Goal: Information Seeking & Learning: Learn about a topic

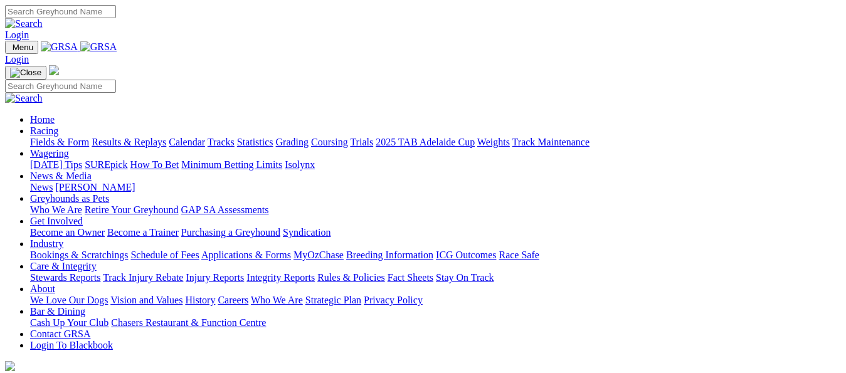
click at [45, 137] on link "Fields & Form" at bounding box center [59, 142] width 59 height 11
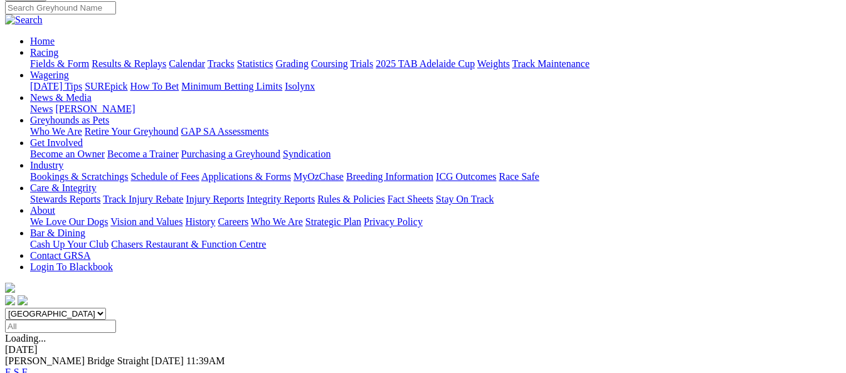
scroll to position [100, 0]
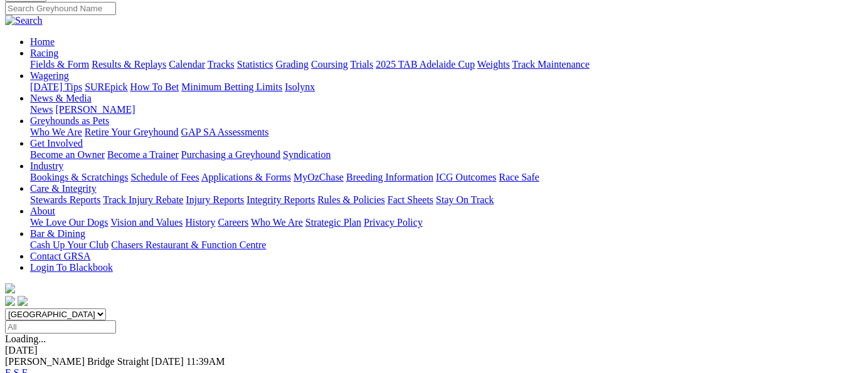
click at [28, 367] on link "F" at bounding box center [25, 372] width 6 height 11
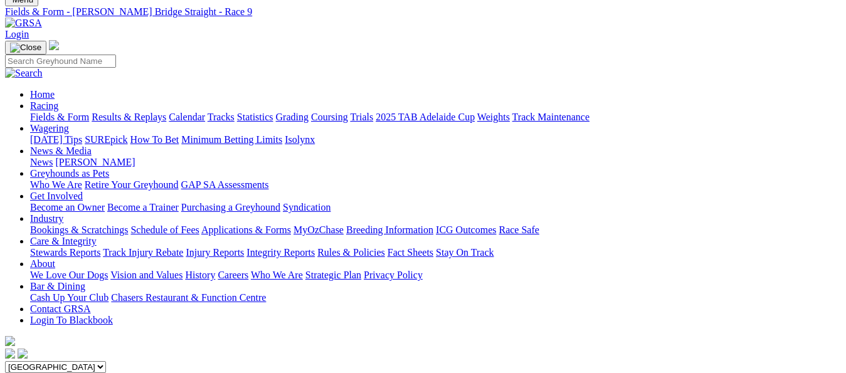
scroll to position [50, 0]
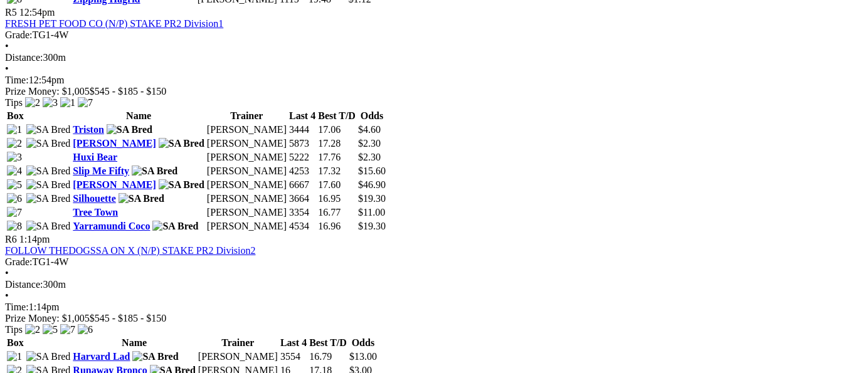
scroll to position [1429, 0]
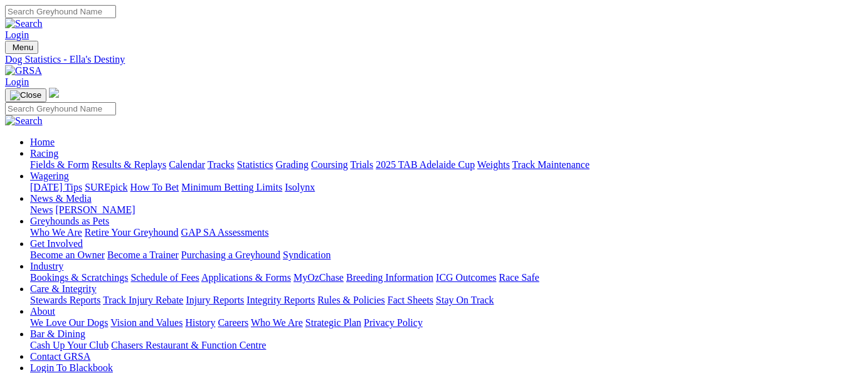
drag, startPoint x: 469, startPoint y: 238, endPoint x: 616, endPoint y: 238, distance: 146.7
copy tr "$10.76 $279.70 26"
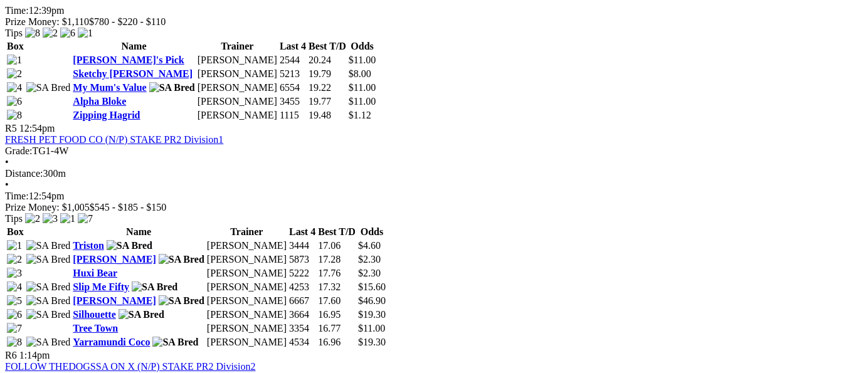
scroll to position [1404, 0]
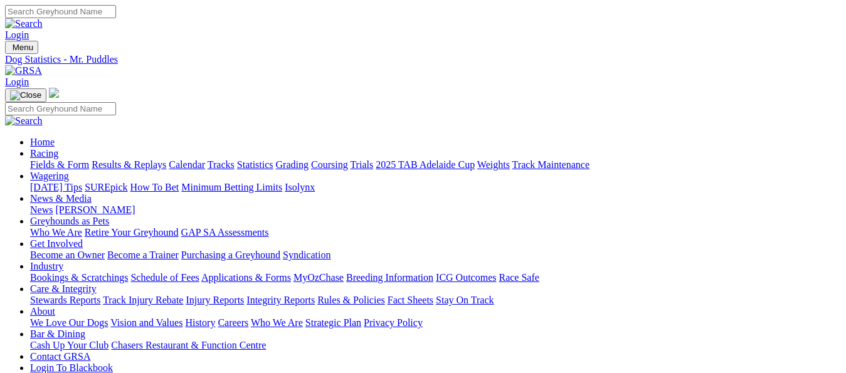
drag, startPoint x: 608, startPoint y: 238, endPoint x: 511, endPoint y: 239, distance: 97.2
drag, startPoint x: 510, startPoint y: 239, endPoint x: 592, endPoint y: 228, distance: 82.9
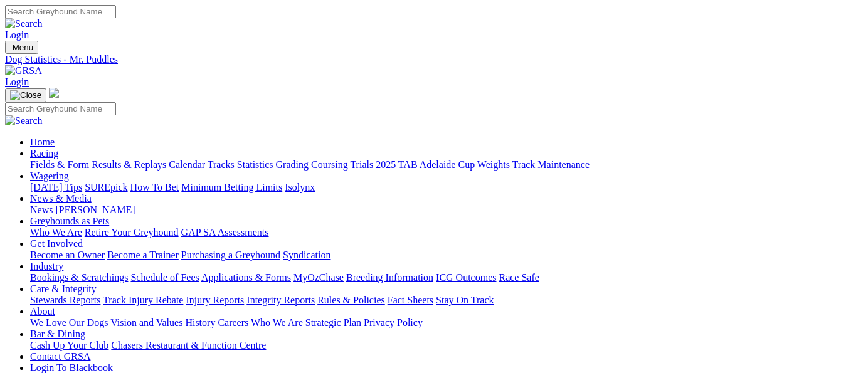
drag, startPoint x: 607, startPoint y: 236, endPoint x: 472, endPoint y: 239, distance: 135.5
copy tr "$11.13 $222.60 20"
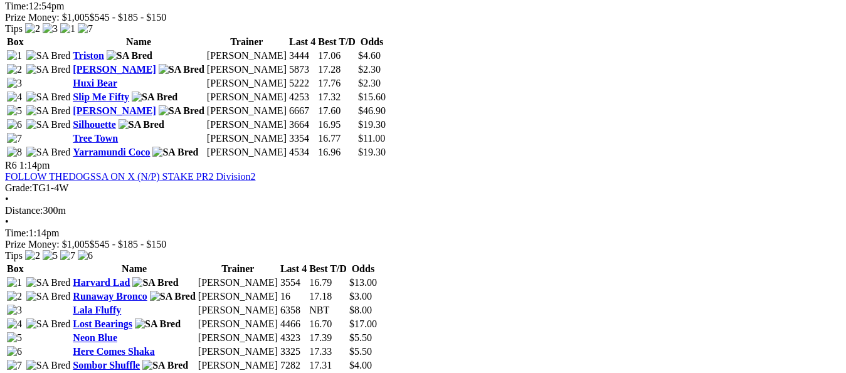
scroll to position [1470, 0]
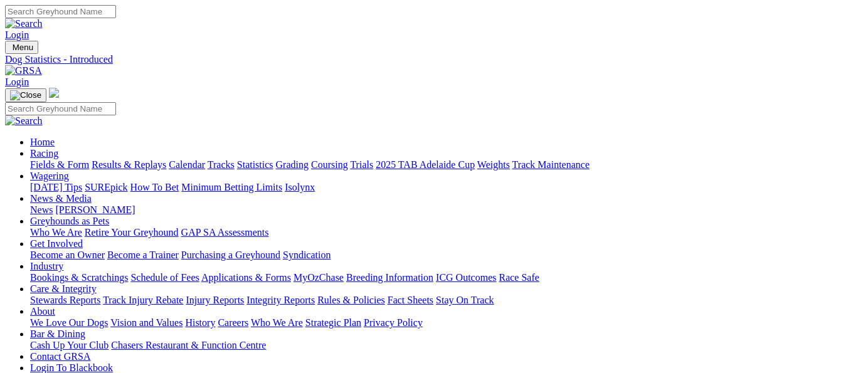
drag, startPoint x: 611, startPoint y: 240, endPoint x: 466, endPoint y: 233, distance: 145.6
copy tr "$13.13 $131.25 10"
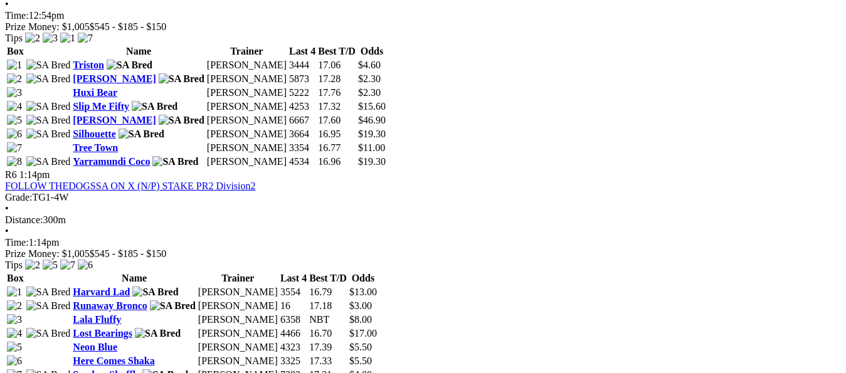
scroll to position [1461, 0]
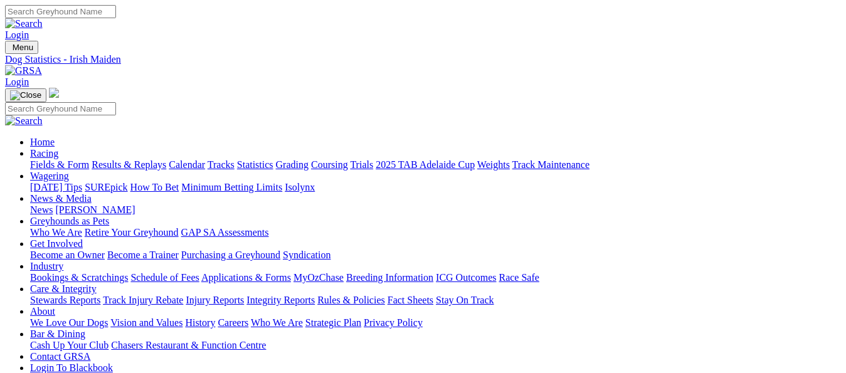
drag, startPoint x: 609, startPoint y: 240, endPoint x: 461, endPoint y: 249, distance: 148.9
copy tr "$21.12 $190.10 9"
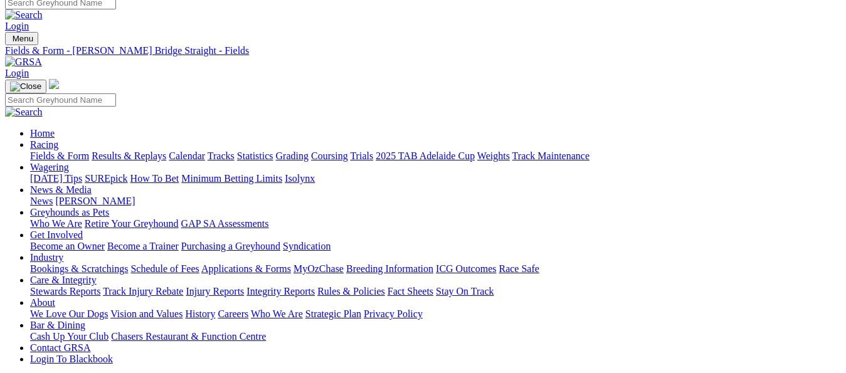
scroll to position [4, 0]
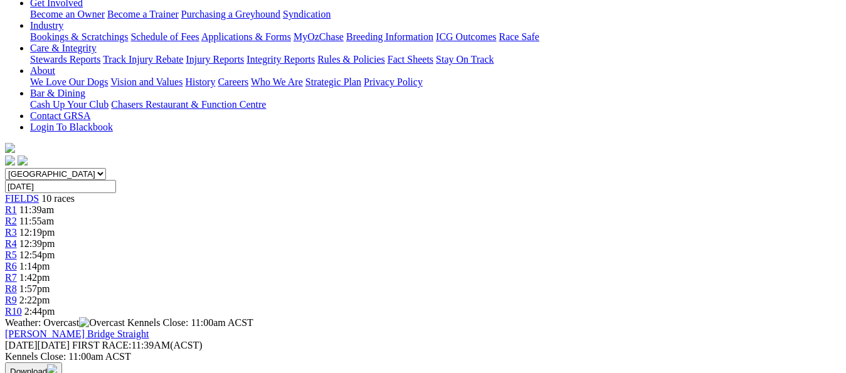
scroll to position [231, 0]
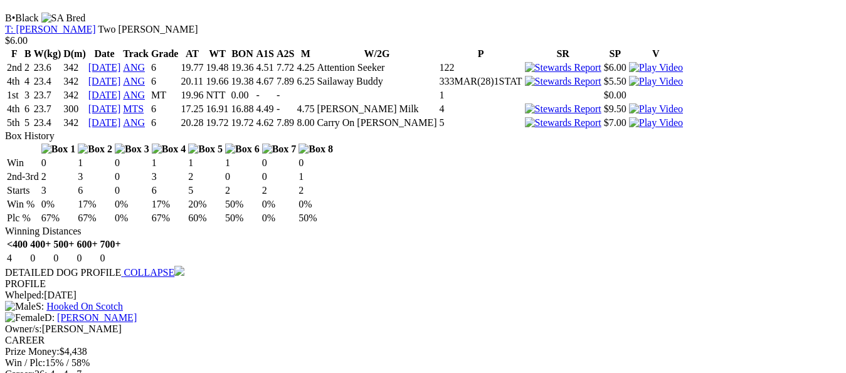
scroll to position [1326, 0]
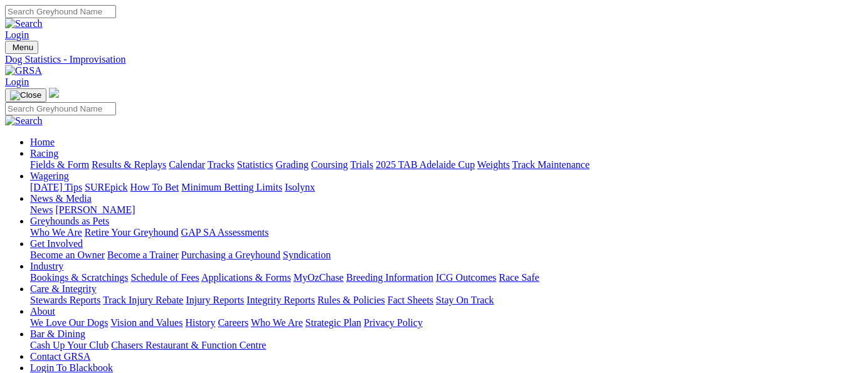
drag, startPoint x: 611, startPoint y: 239, endPoint x: 448, endPoint y: 241, distance: 163.0
copy tr "$5.32 $85.15 16"
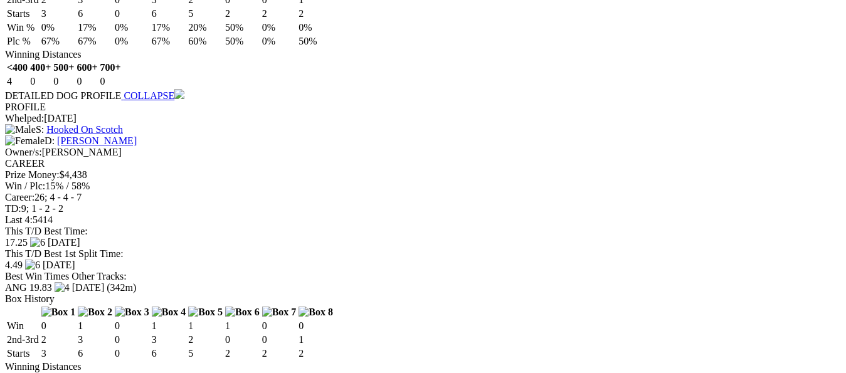
scroll to position [1404, 0]
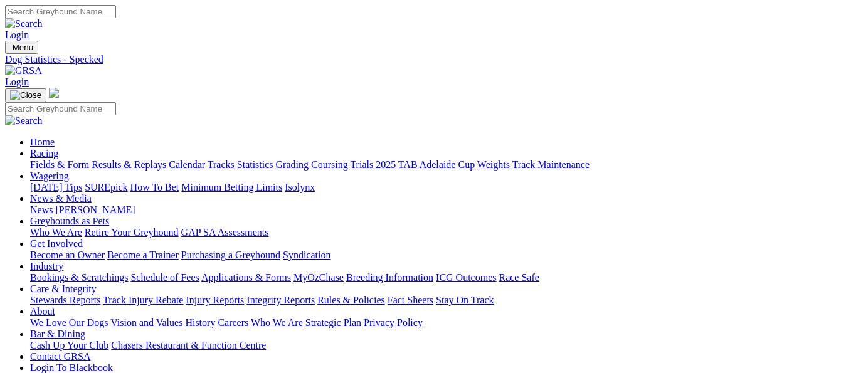
drag, startPoint x: 611, startPoint y: 235, endPoint x: 473, endPoint y: 245, distance: 138.3
copy tr "$8.99 $116.90 13"
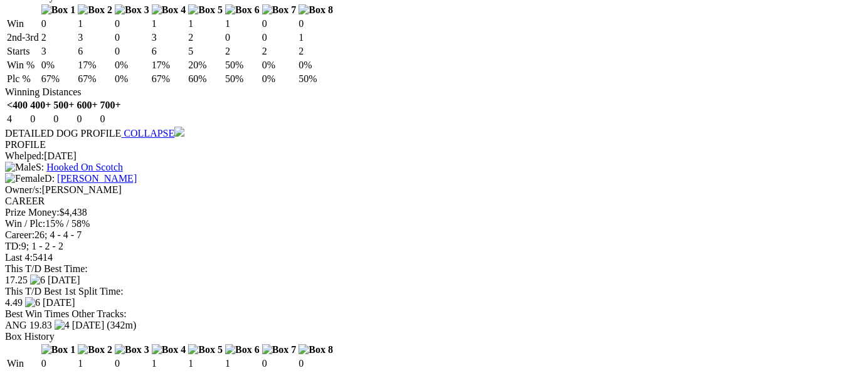
scroll to position [1581, 0]
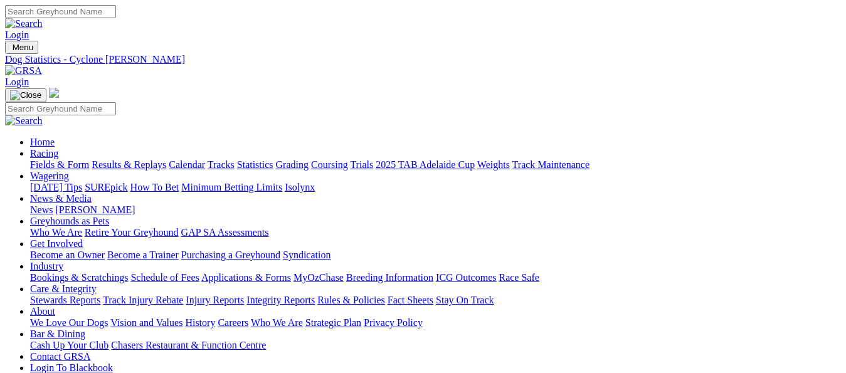
drag, startPoint x: 609, startPoint y: 240, endPoint x: 465, endPoint y: 244, distance: 144.2
copy tr "$13.22 $224.75 17"
drag, startPoint x: 348, startPoint y: 214, endPoint x: 315, endPoint y: 218, distance: 32.8
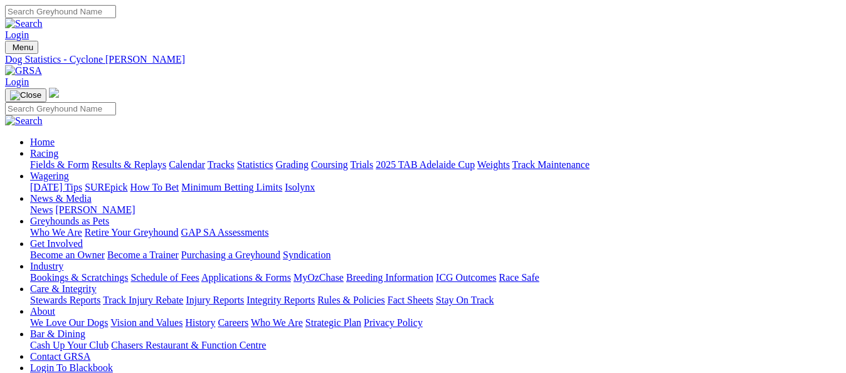
copy div "Prize Money: $3,135"
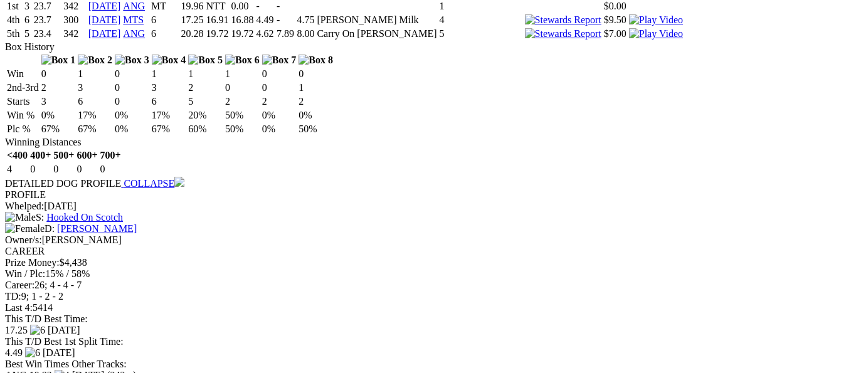
scroll to position [1379, 0]
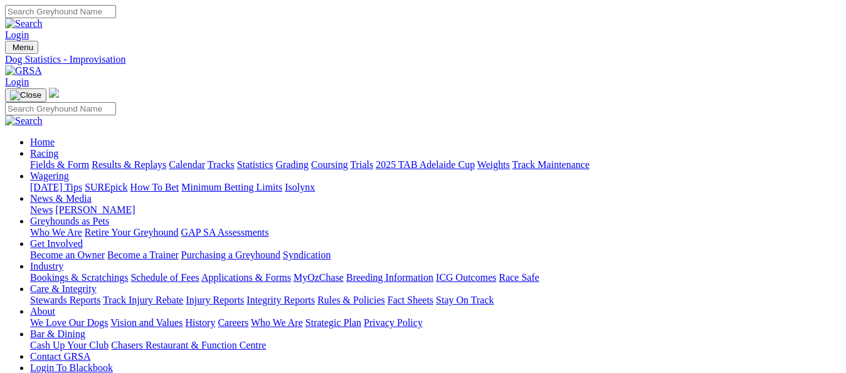
drag, startPoint x: 342, startPoint y: 216, endPoint x: 315, endPoint y: 213, distance: 27.1
copy div "Prize Money: $3,240"
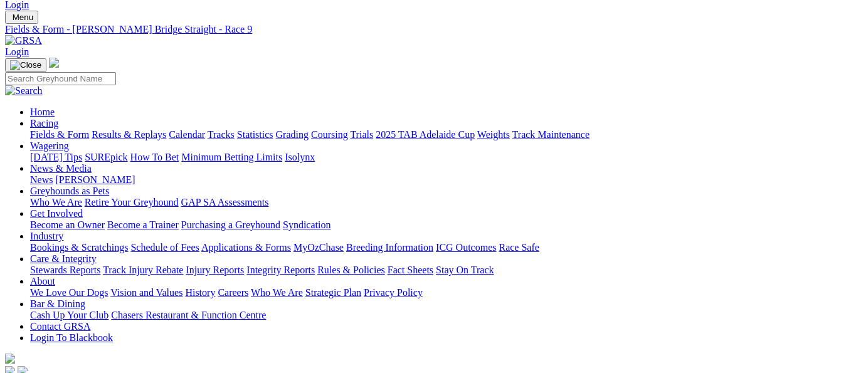
scroll to position [30, 0]
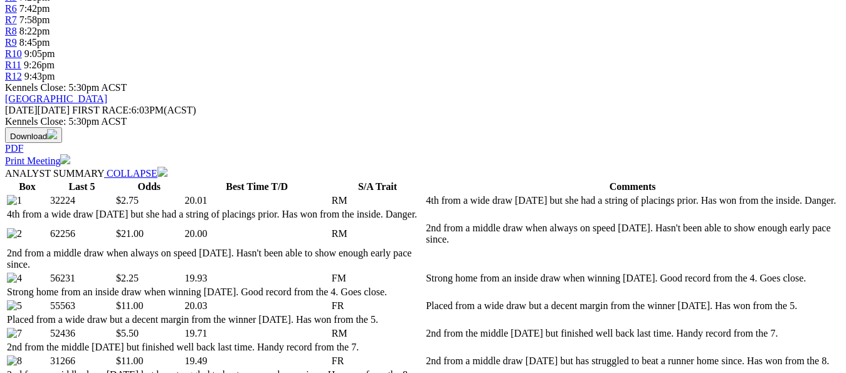
scroll to position [501, 0]
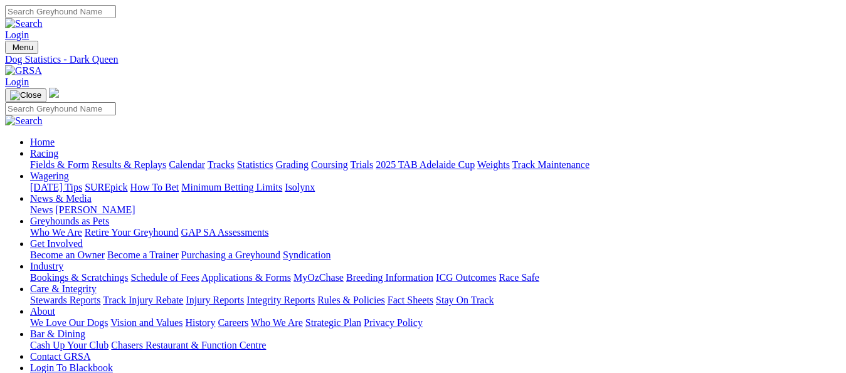
drag, startPoint x: 607, startPoint y: 239, endPoint x: 458, endPoint y: 243, distance: 149.9
copy tr "$16.72 $886.00 53"
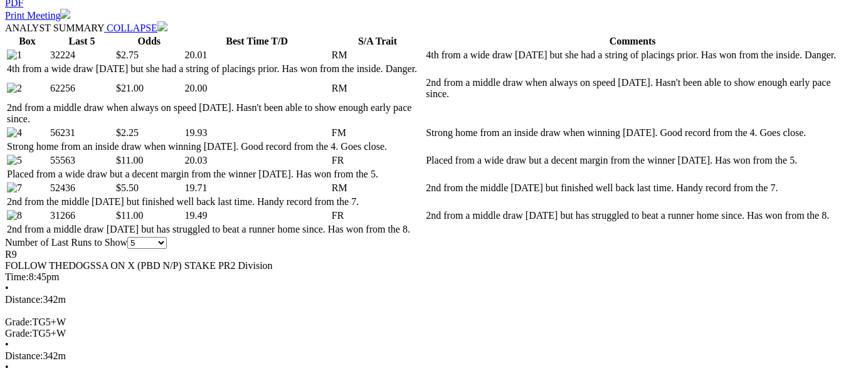
scroll to position [670, 0]
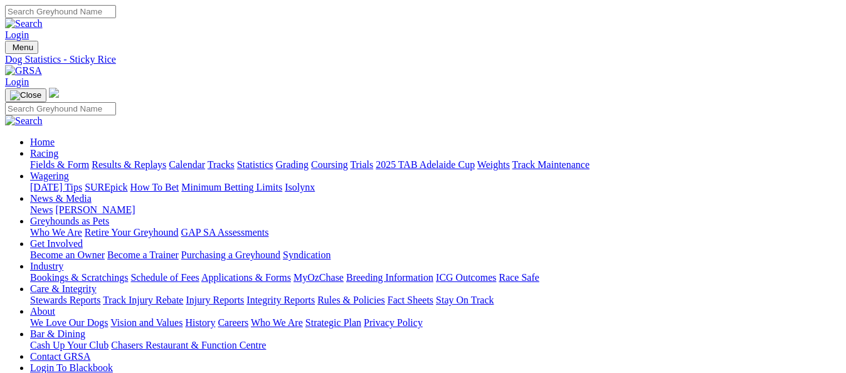
drag, startPoint x: 605, startPoint y: 239, endPoint x: 548, endPoint y: 237, distance: 57.1
drag, startPoint x: 612, startPoint y: 238, endPoint x: 470, endPoint y: 239, distance: 142.9
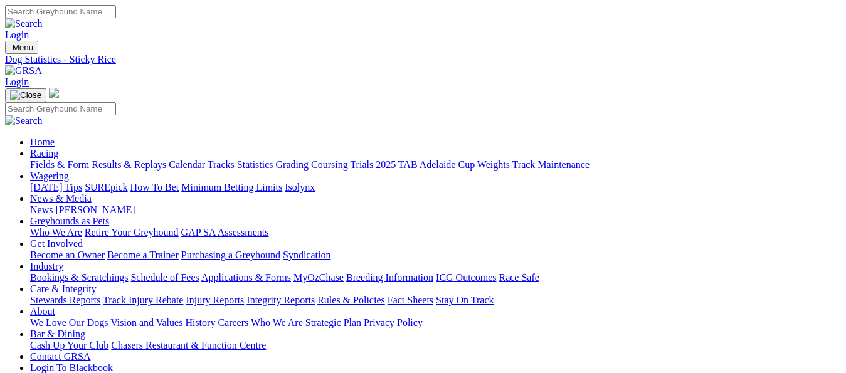
copy tr "$28.99 $2,463.80 85"
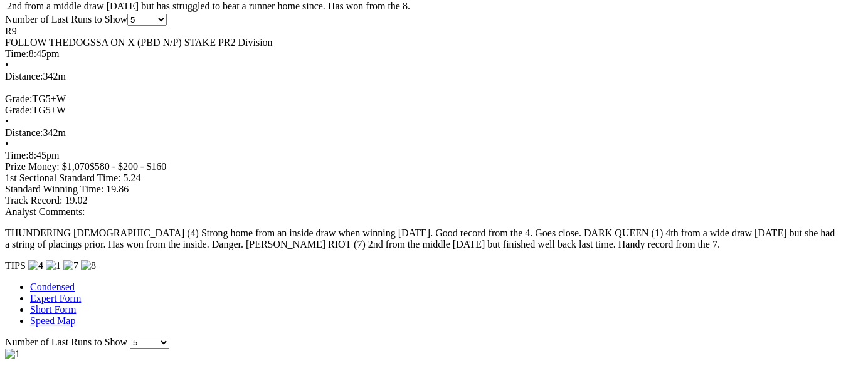
scroll to position [878, 0]
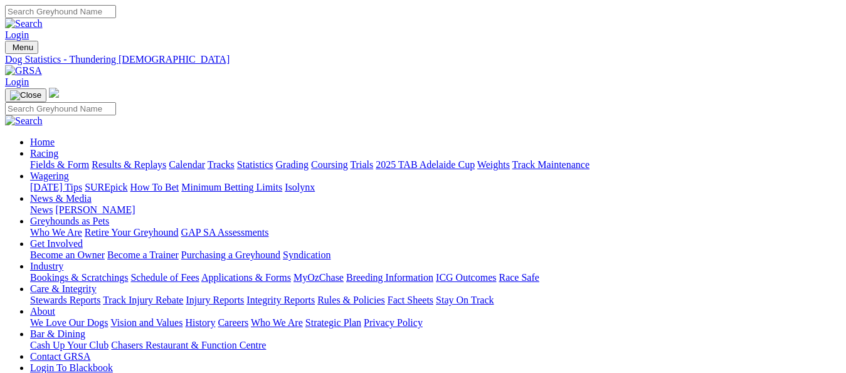
drag, startPoint x: 606, startPoint y: 238, endPoint x: 474, endPoint y: 239, distance: 131.7
copy tr "11.03 $397.15 36"
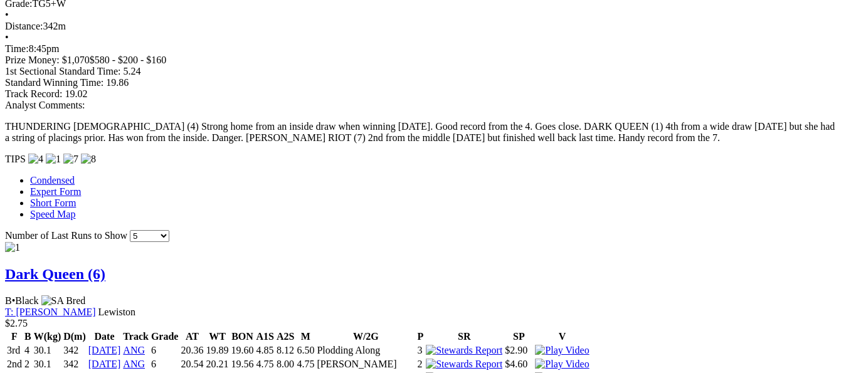
scroll to position [978, 0]
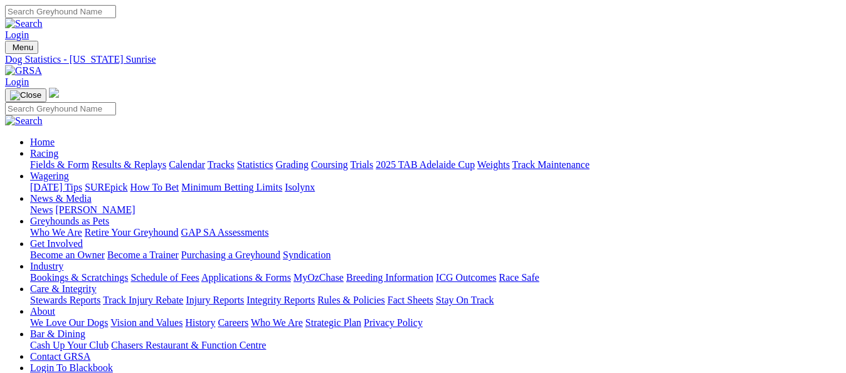
drag, startPoint x: 609, startPoint y: 241, endPoint x: 470, endPoint y: 246, distance: 138.6
copy tr "$9.80 $715.05 73"
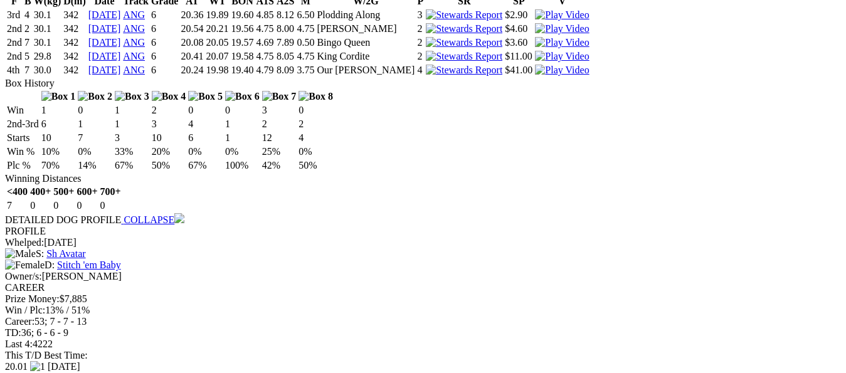
scroll to position [1329, 0]
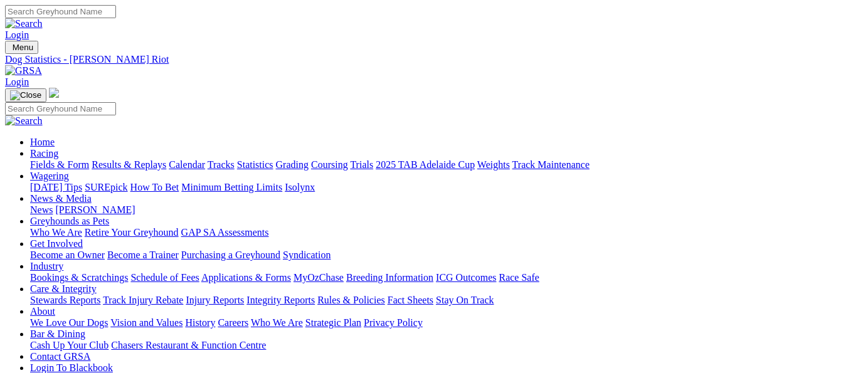
drag, startPoint x: 609, startPoint y: 240, endPoint x: 451, endPoint y: 244, distance: 158.0
copy tr "$9.96 $547.55 55"
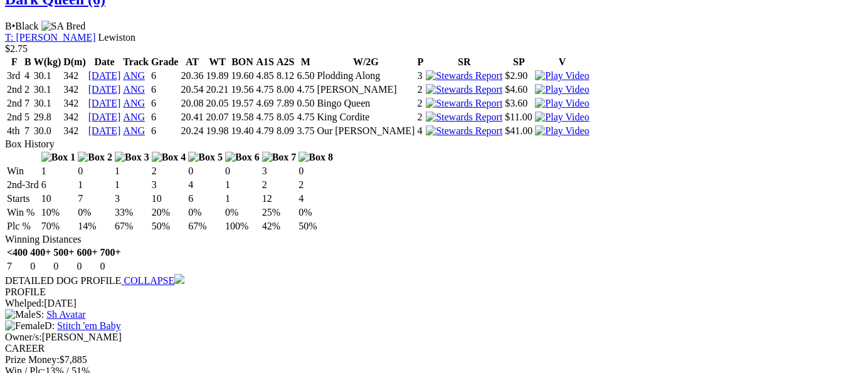
scroll to position [1252, 0]
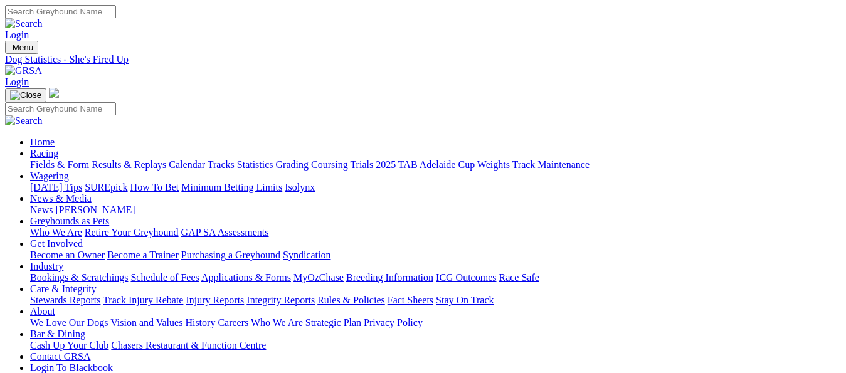
drag, startPoint x: 611, startPoint y: 238, endPoint x: 460, endPoint y: 246, distance: 150.7
copy tr "$20.31 $3,472.65 171"
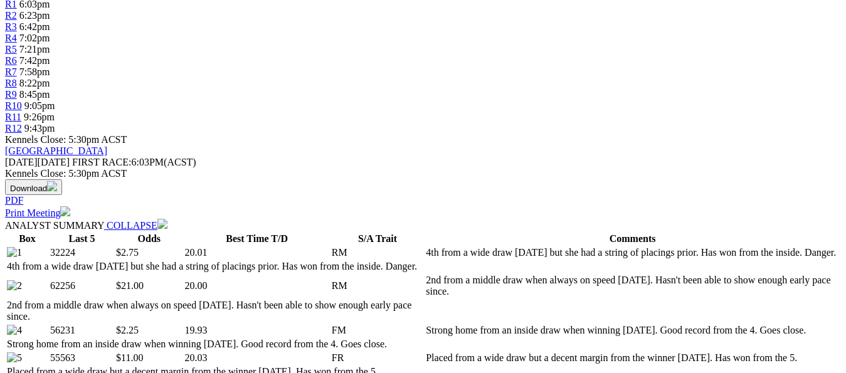
scroll to position [471, 0]
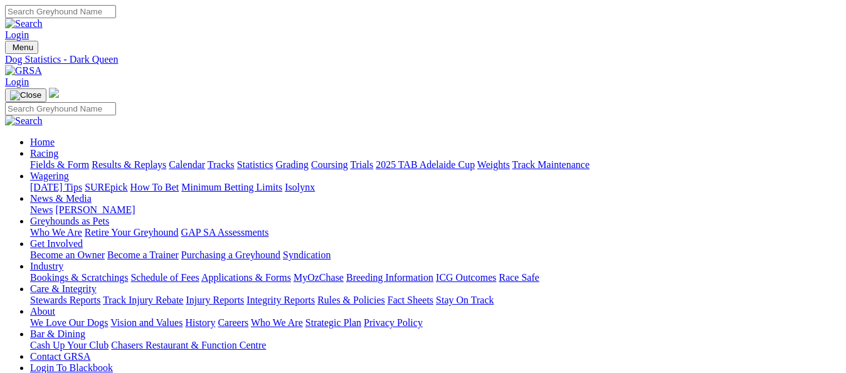
drag, startPoint x: 343, startPoint y: 214, endPoint x: 317, endPoint y: 214, distance: 25.7
copy div "Prize Money: $7,885"
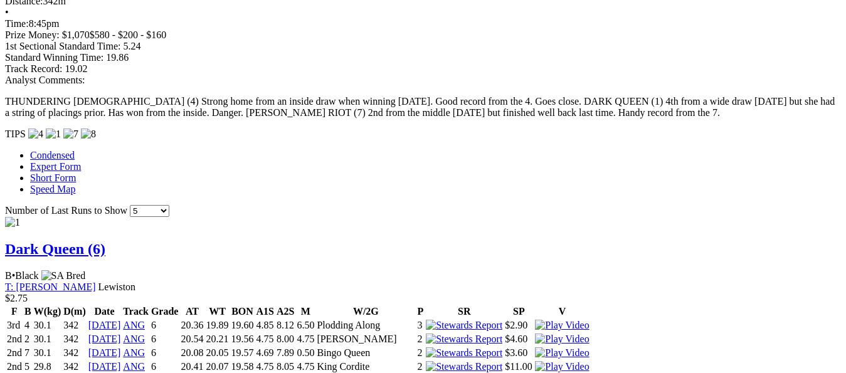
scroll to position [983, 0]
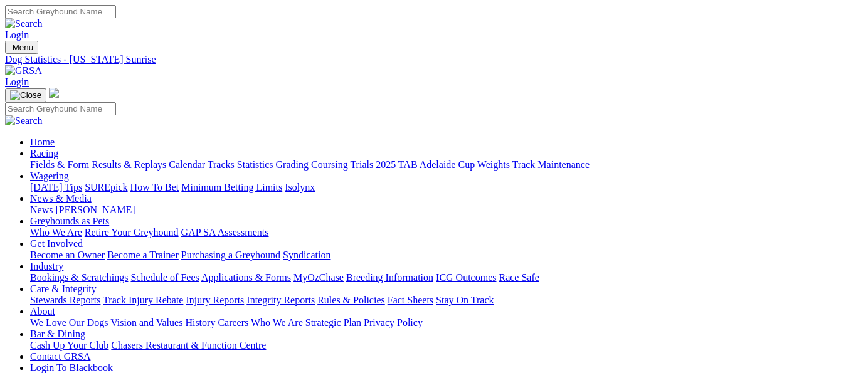
drag, startPoint x: 355, startPoint y: 219, endPoint x: 316, endPoint y: 214, distance: 39.7
copy div "Prize Money: $27,750"
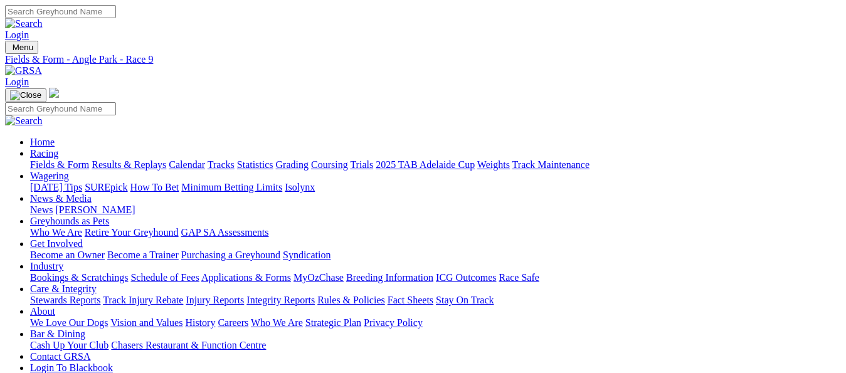
select select "NT"
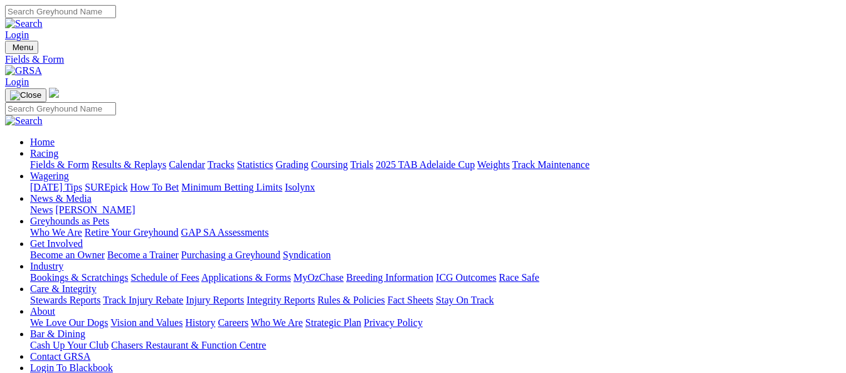
select select "TAS"
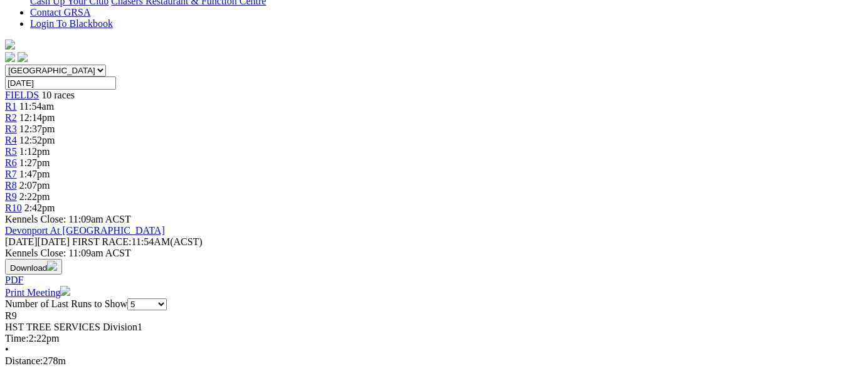
scroll to position [326, 0]
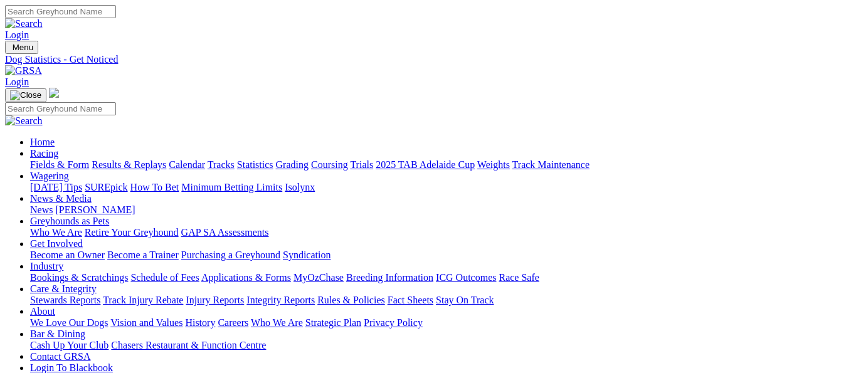
drag, startPoint x: 610, startPoint y: 239, endPoint x: 468, endPoint y: 236, distance: 141.7
copy tr "$11.34 $646.10 57"
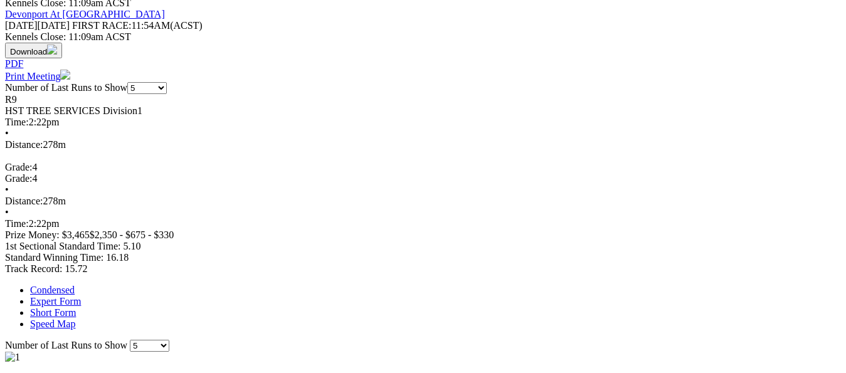
scroll to position [565, 0]
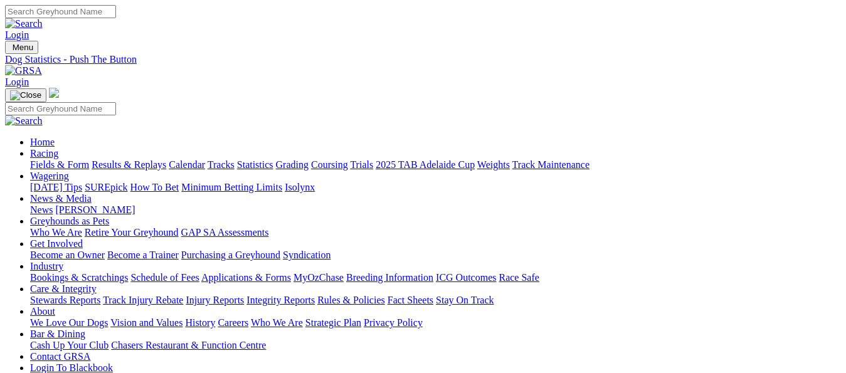
drag, startPoint x: 608, startPoint y: 239, endPoint x: 471, endPoint y: 230, distance: 137.6
copy tr "$12.23 $281.25 23"
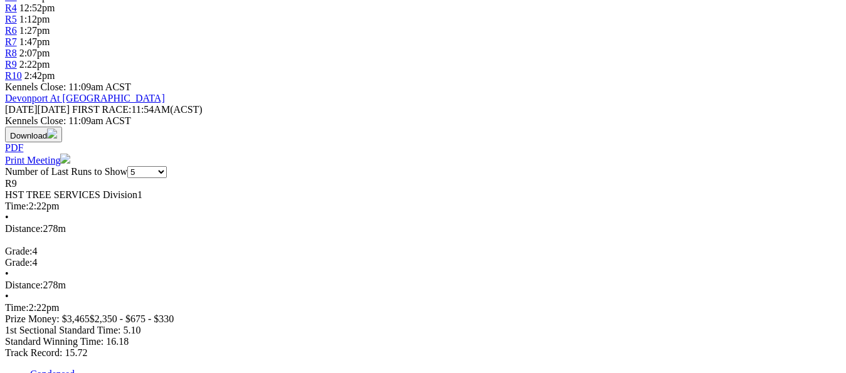
scroll to position [501, 0]
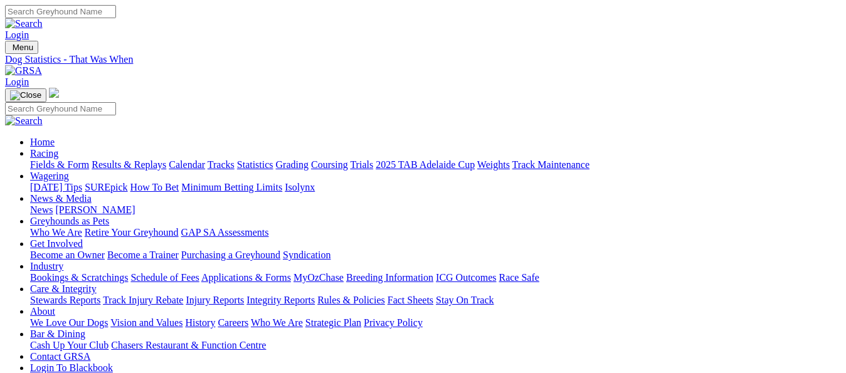
drag, startPoint x: 611, startPoint y: 241, endPoint x: 471, endPoint y: 233, distance: 140.0
copy tr "$14.98 $359.60 24"
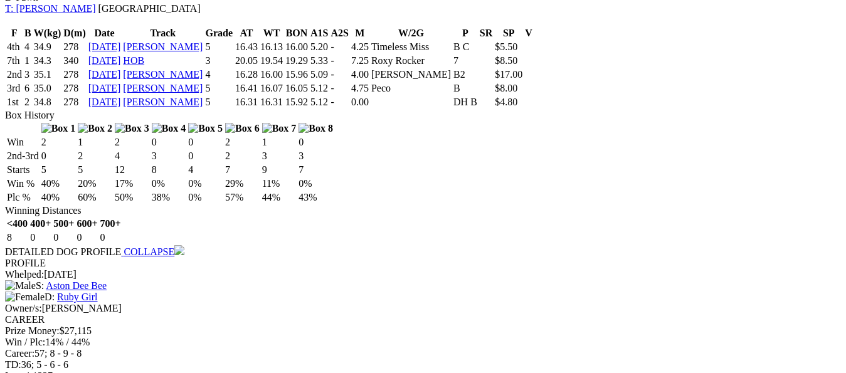
scroll to position [963, 0]
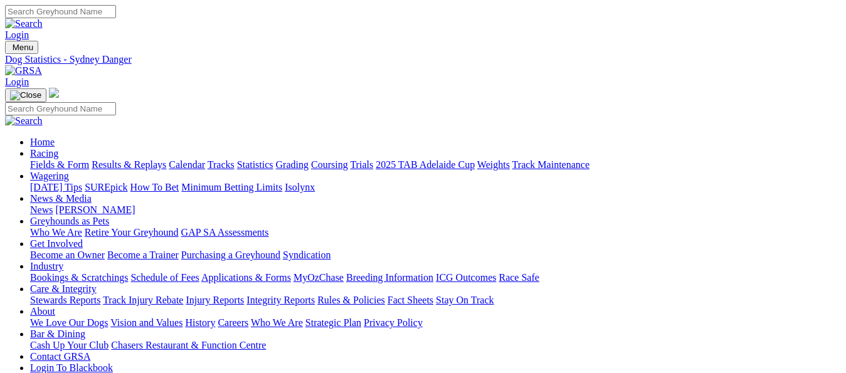
drag, startPoint x: 611, startPoint y: 238, endPoint x: 468, endPoint y: 234, distance: 143.0
copy tr "$22.44 $202.00 9"
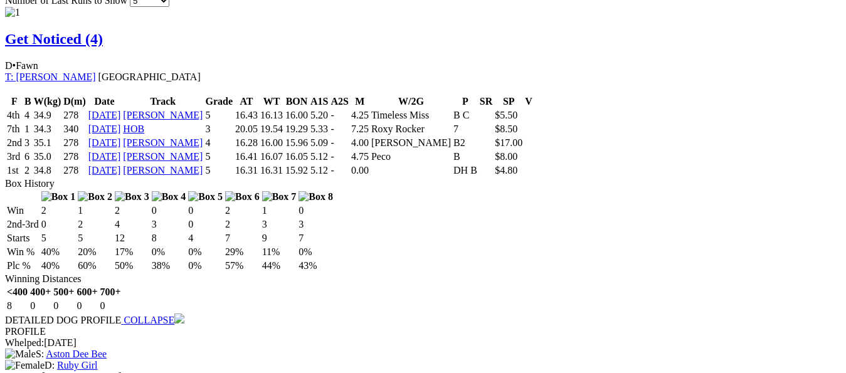
scroll to position [1053, 0]
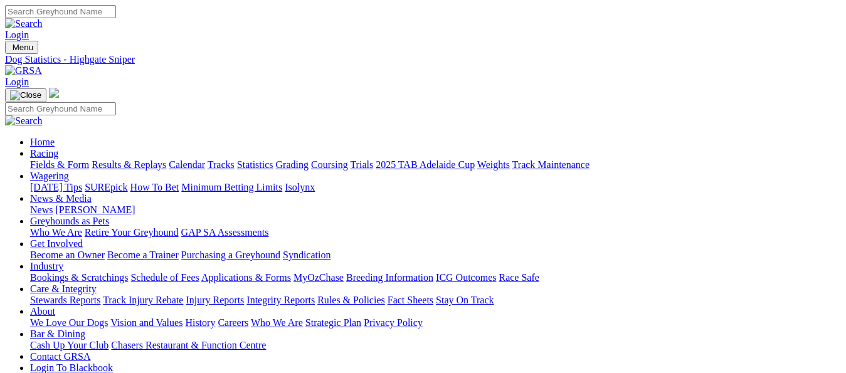
drag, startPoint x: 607, startPoint y: 237, endPoint x: 469, endPoint y: 241, distance: 138.6
copy tr "$10.66 $415.70 39"
click at [510, 159] on link "Weights" at bounding box center [493, 164] width 33 height 11
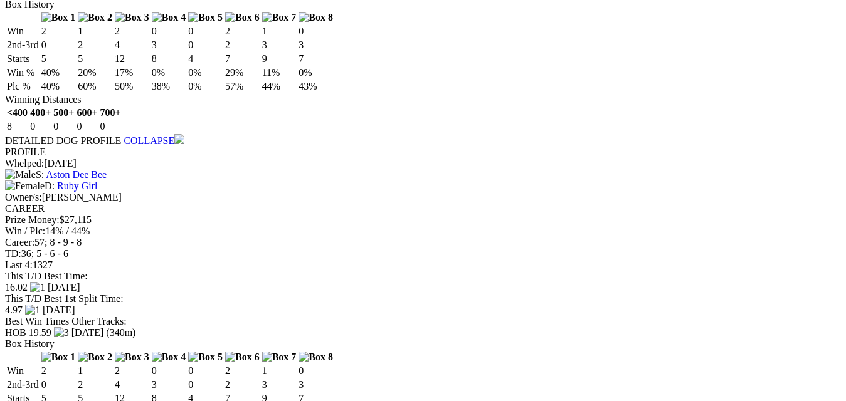
scroll to position [1128, 19]
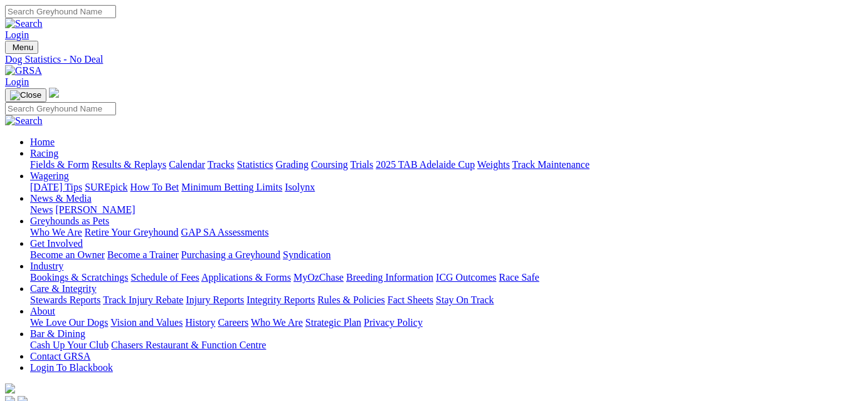
drag, startPoint x: 612, startPoint y: 239, endPoint x: 473, endPoint y: 234, distance: 138.6
copy tr "$7.61 $106.60 14"
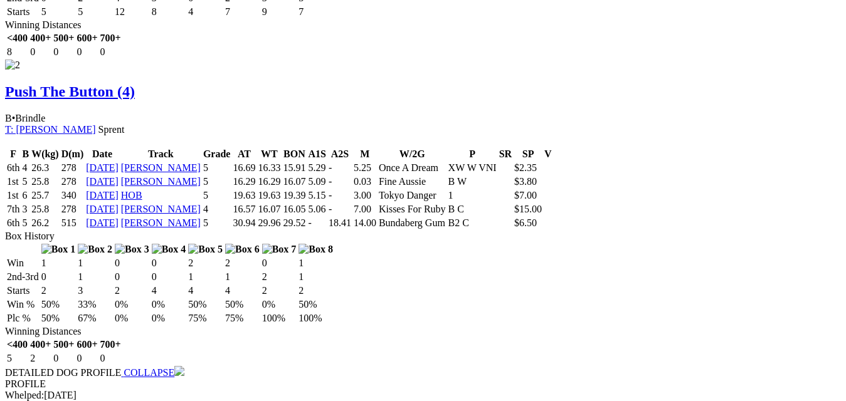
scroll to position [1540, 19]
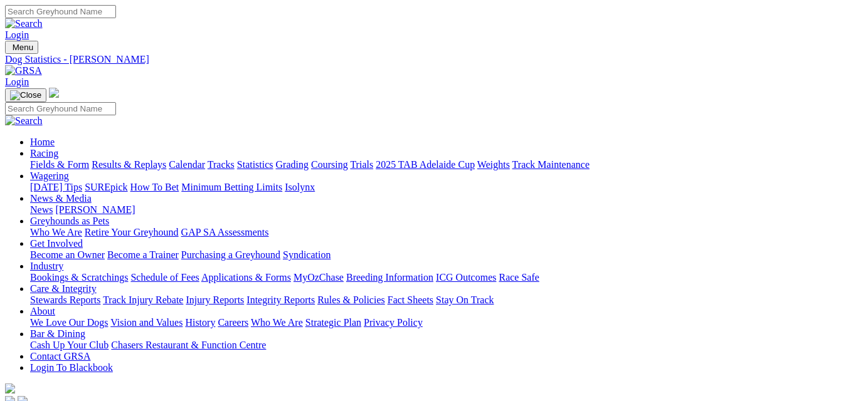
drag, startPoint x: 611, startPoint y: 240, endPoint x: 470, endPoint y: 243, distance: 141.7
copy tr "$21.21 $233.35 11"
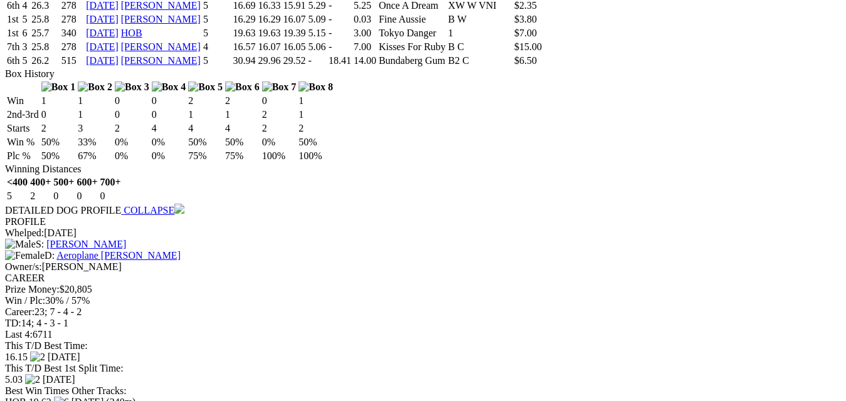
scroll to position [1629, 18]
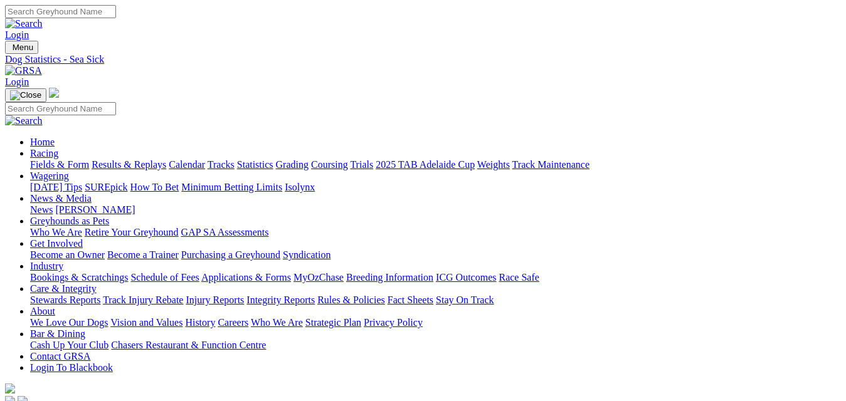
drag, startPoint x: 610, startPoint y: 241, endPoint x: 467, endPoint y: 242, distance: 142.9
copy tr "$6.97 $355.65 51"
click at [30, 159] on link "Fields & Form" at bounding box center [59, 164] width 59 height 11
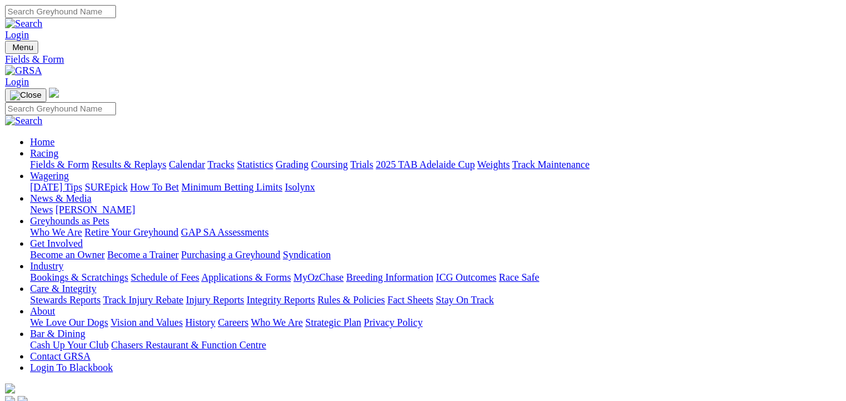
type input "[DATE], [DATE]"
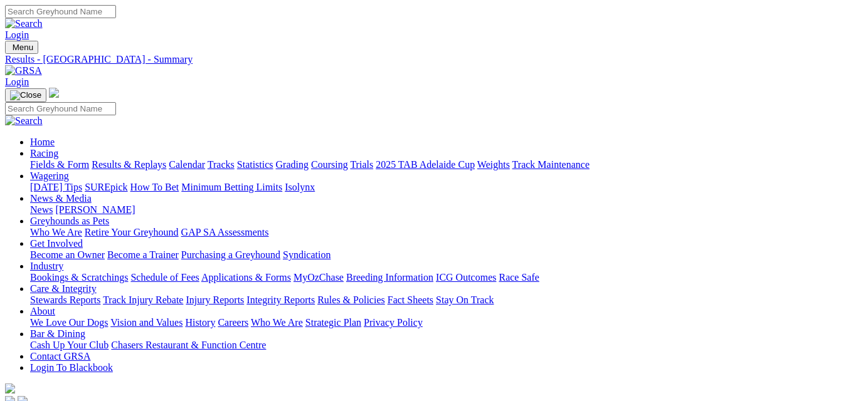
type input "Tuesday, 26 Aug 2025"
click at [510, 159] on link "Weights" at bounding box center [493, 164] width 33 height 11
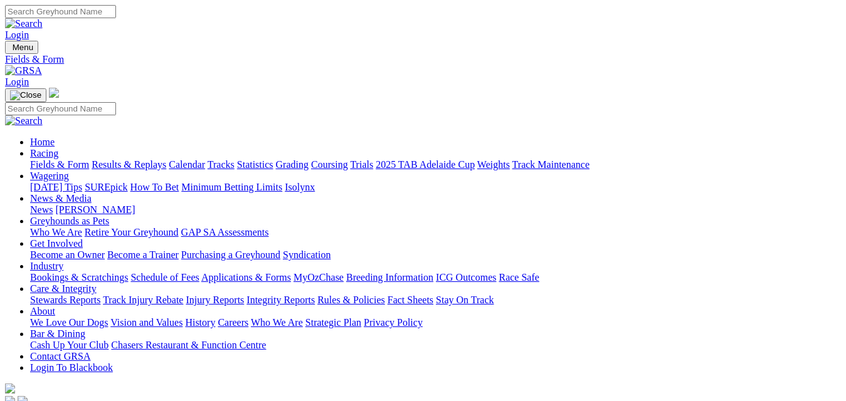
select select "VIC"
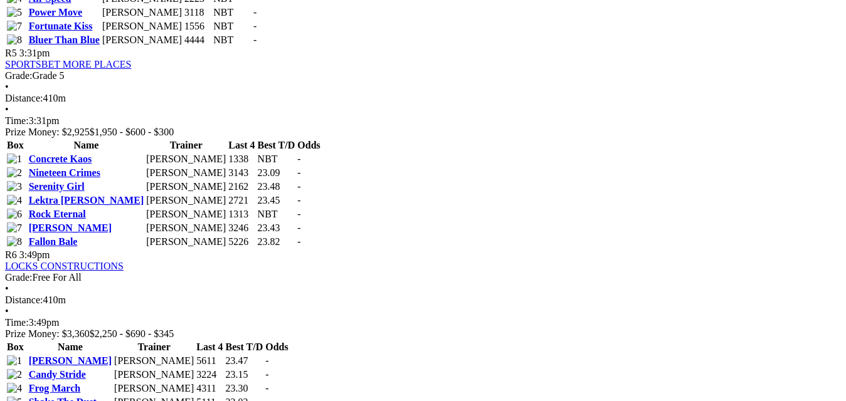
scroll to position [1429, 0]
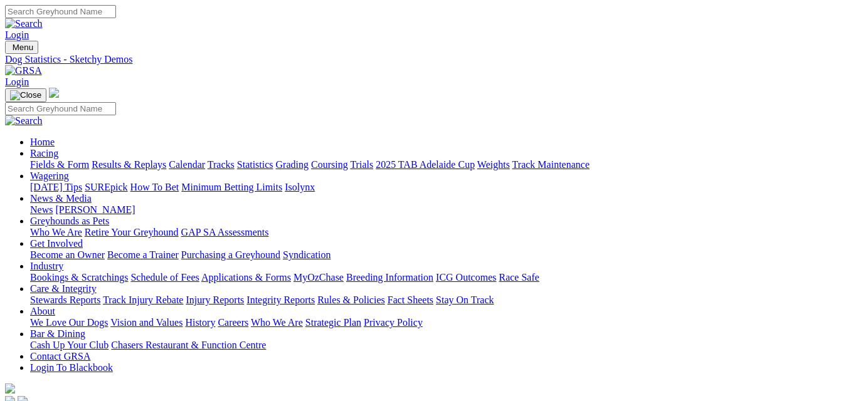
drag, startPoint x: 611, startPoint y: 239, endPoint x: 470, endPoint y: 233, distance: 141.2
copy tr "$5.13 $235.77 46"
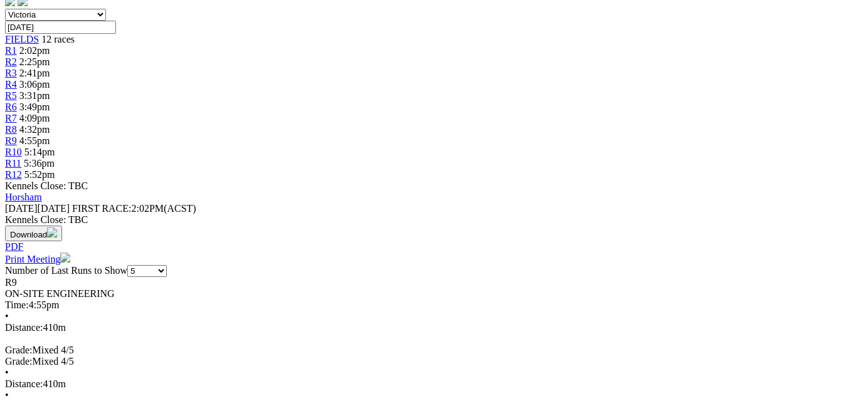
scroll to position [340, 0]
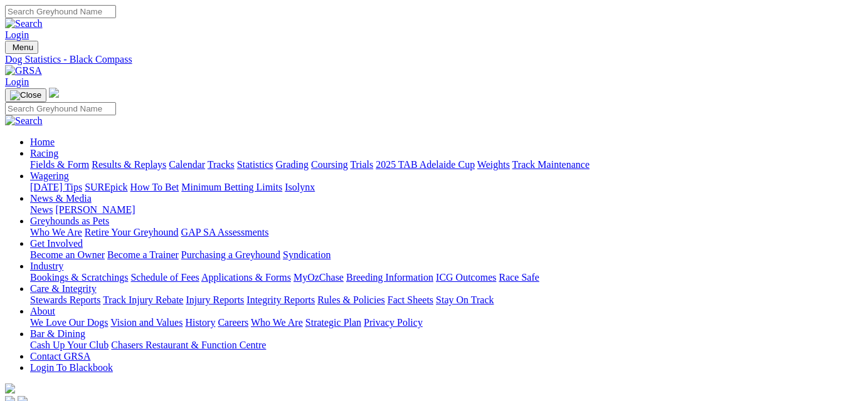
drag, startPoint x: 612, startPoint y: 239, endPoint x: 473, endPoint y: 241, distance: 139.2
copy tr "$8.56 $1,078.30 126"
drag, startPoint x: 352, startPoint y: 212, endPoint x: 314, endPoint y: 213, distance: 37.6
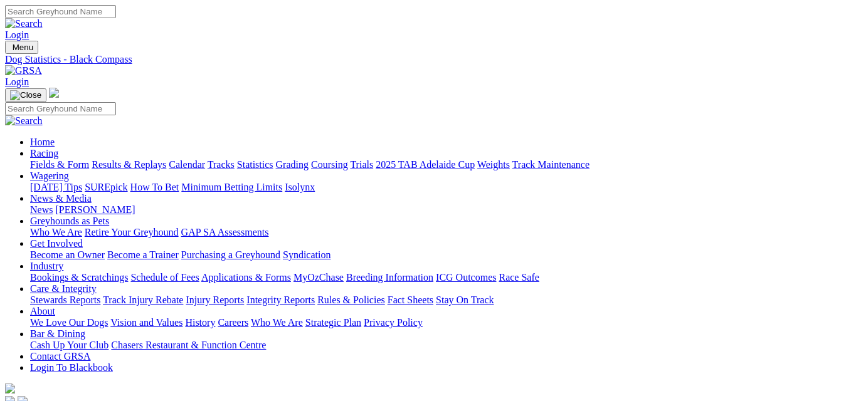
copy div "Prize Money: $96,133"
drag, startPoint x: 370, startPoint y: 235, endPoint x: 308, endPoint y: 236, distance: 62.1
copy div "Career: 126; 27 - 28 - 12"
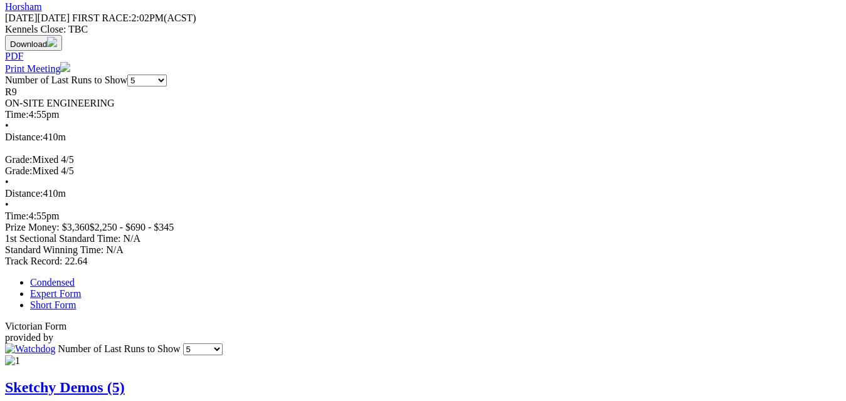
scroll to position [627, 0]
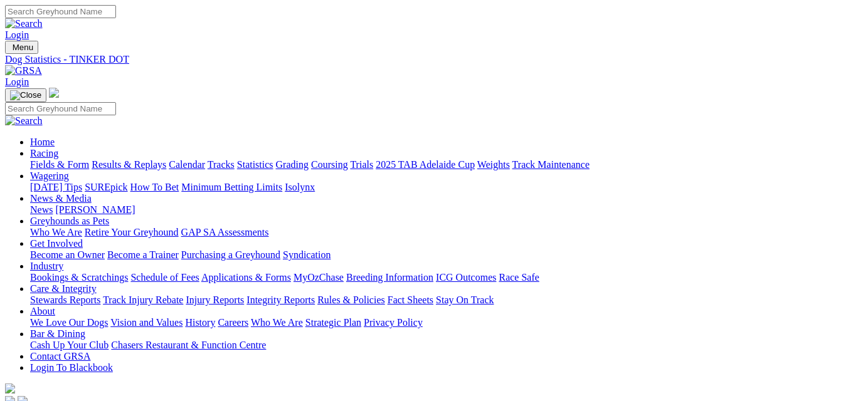
drag, startPoint x: 609, startPoint y: 235, endPoint x: 470, endPoint y: 236, distance: 139.2
copy tr "$9.67 $744.70 77"
drag, startPoint x: 346, startPoint y: 213, endPoint x: 318, endPoint y: 211, distance: 27.6
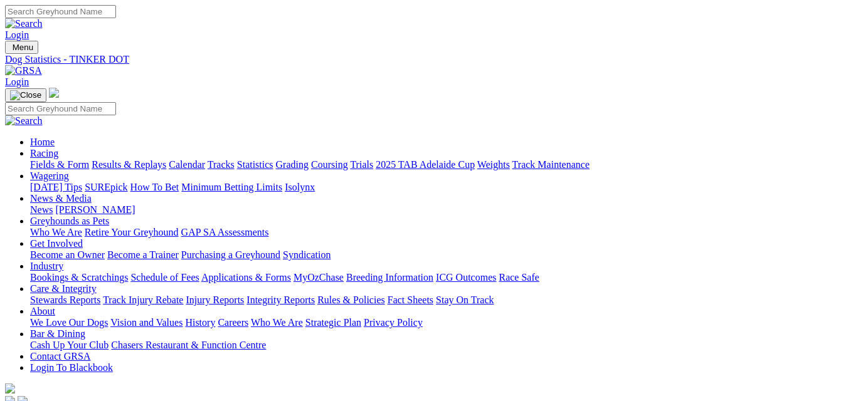
copy div "$47,840"
drag, startPoint x: 362, startPoint y: 234, endPoint x: 316, endPoint y: 238, distance: 46.5
copy div "Career: 77; 17 - 17 - 13"
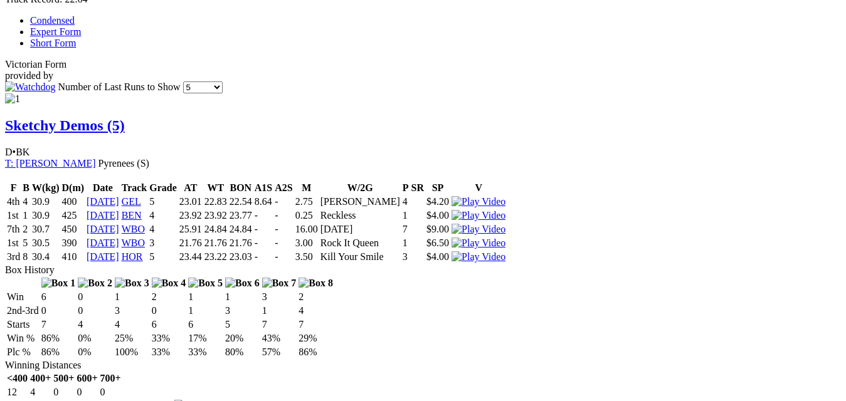
scroll to position [903, 0]
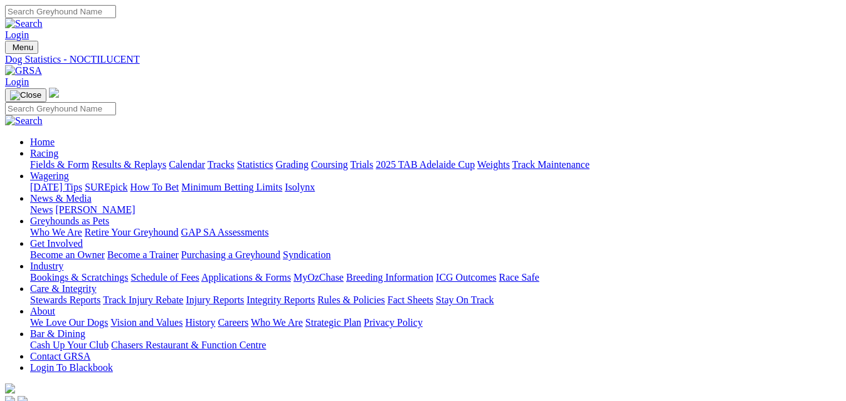
drag, startPoint x: 612, startPoint y: 237, endPoint x: 475, endPoint y: 237, distance: 137.3
copy tr "7.04 $422.10 60"
drag, startPoint x: 608, startPoint y: 241, endPoint x: 466, endPoint y: 236, distance: 142.4
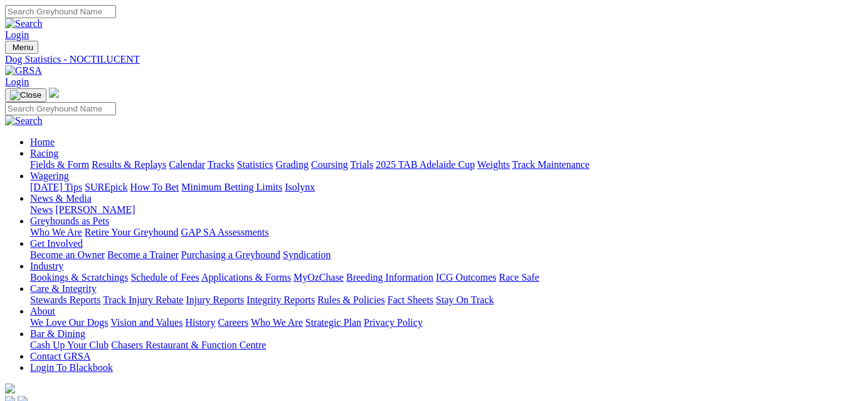
copy tr "$7.04 $422.10 60"
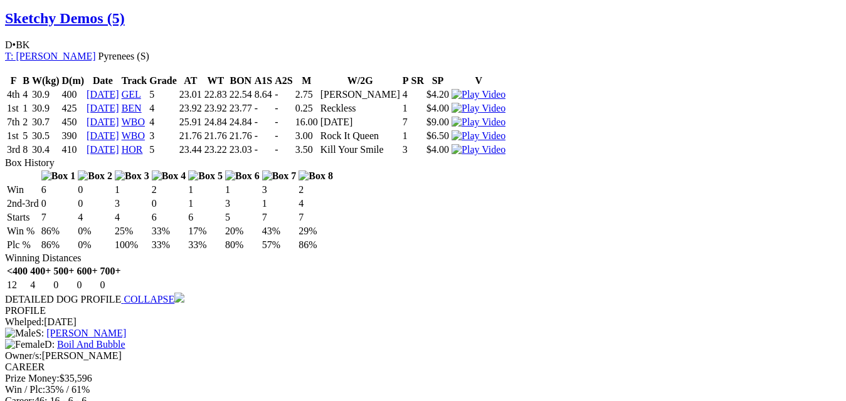
scroll to position [953, 0]
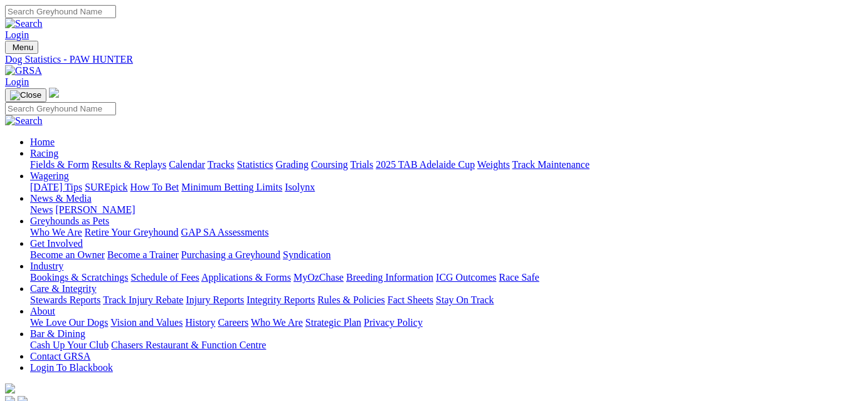
drag, startPoint x: 609, startPoint y: 239, endPoint x: 475, endPoint y: 229, distance: 134.6
copy tr "7.00 $364.00 52"
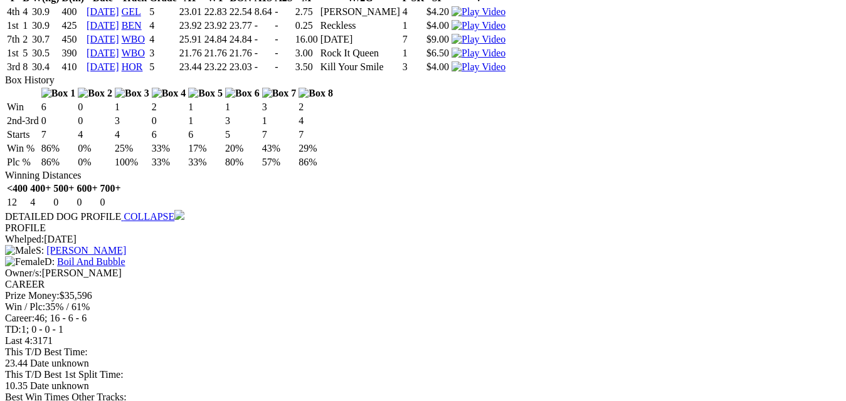
scroll to position [1162, 0]
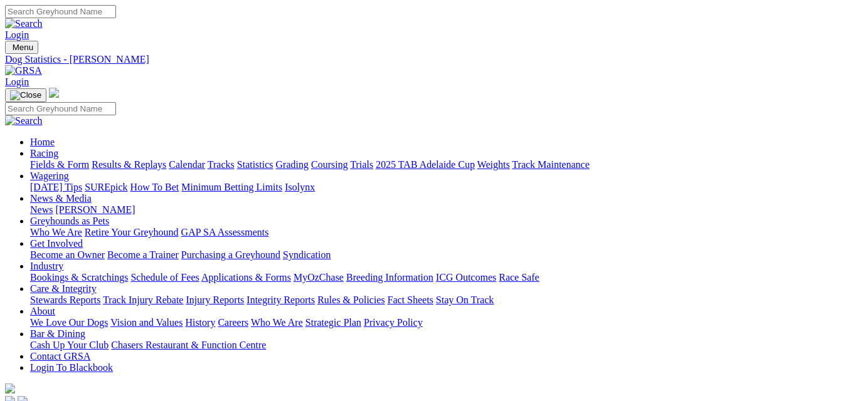
drag, startPoint x: 609, startPoint y: 239, endPoint x: 468, endPoint y: 237, distance: 141.1
copy tr "$5.42 $146.30 27"
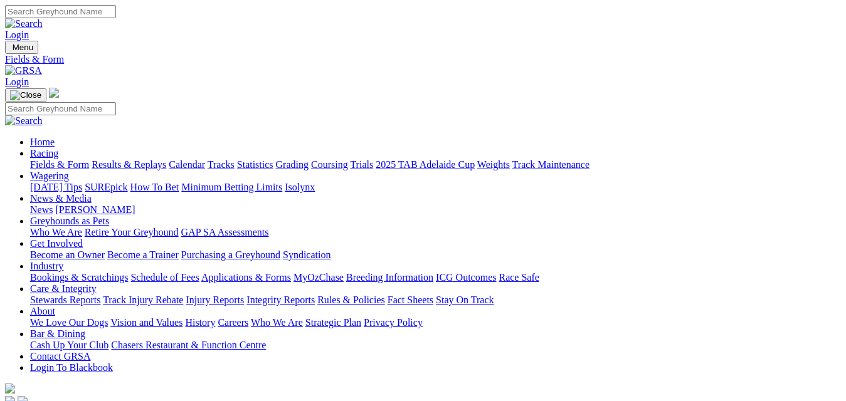
select select "NSW"
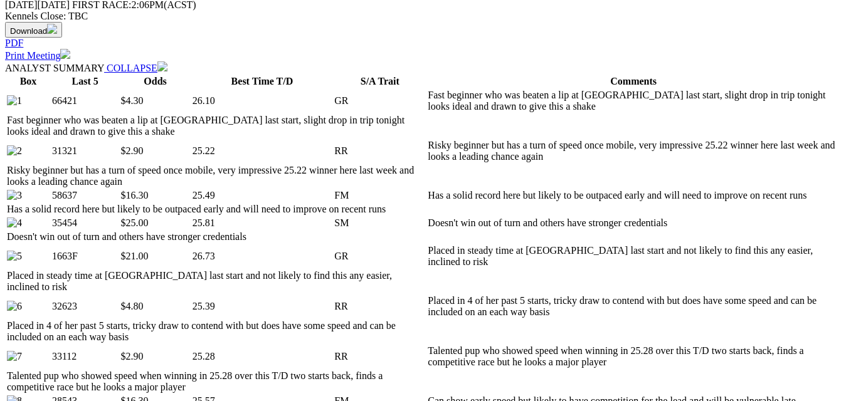
scroll to position [594, 0]
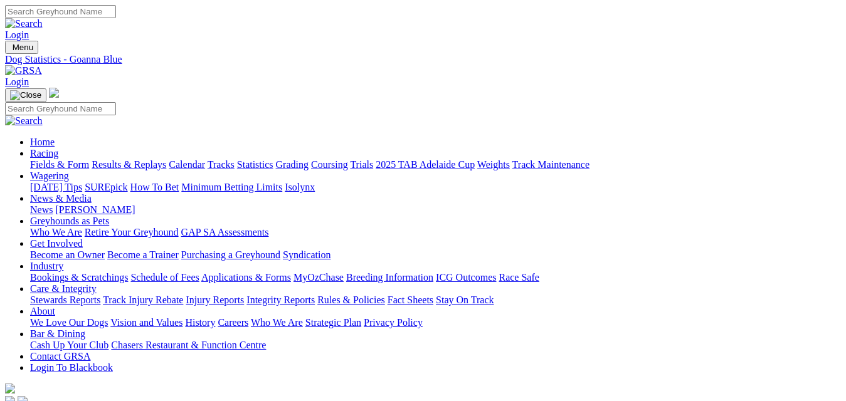
drag, startPoint x: 611, startPoint y: 237, endPoint x: 475, endPoint y: 232, distance: 136.1
copy tr "7.66 $61.30 8"
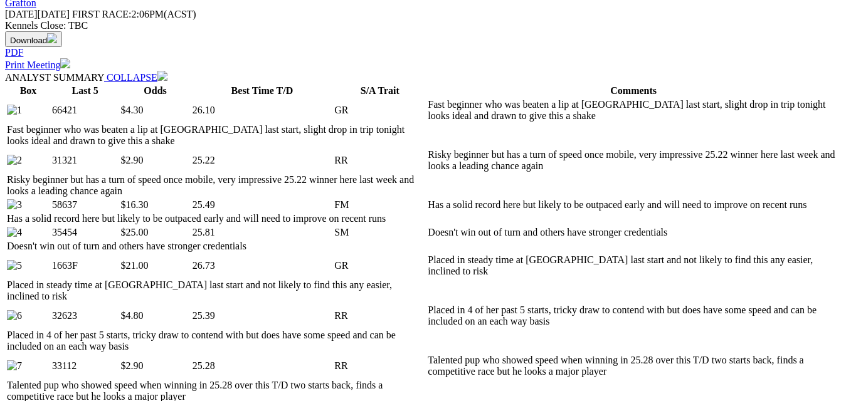
scroll to position [652, 0]
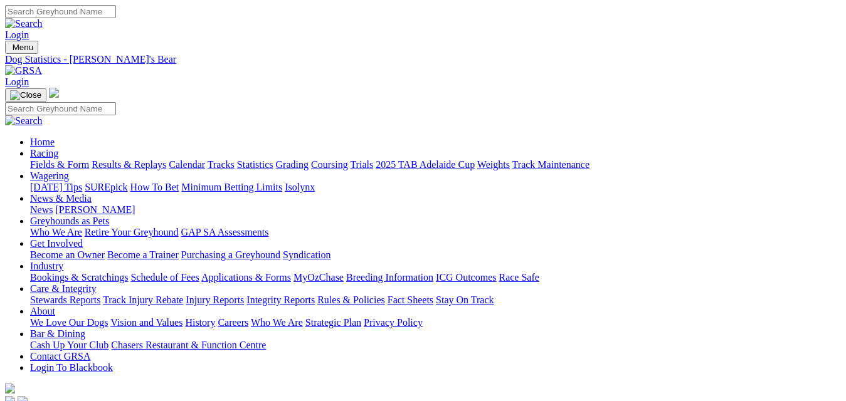
drag, startPoint x: 592, startPoint y: 239, endPoint x: 572, endPoint y: 238, distance: 20.1
drag, startPoint x: 604, startPoint y: 239, endPoint x: 466, endPoint y: 231, distance: 138.7
copy tr "$4.22 $21.10 5"
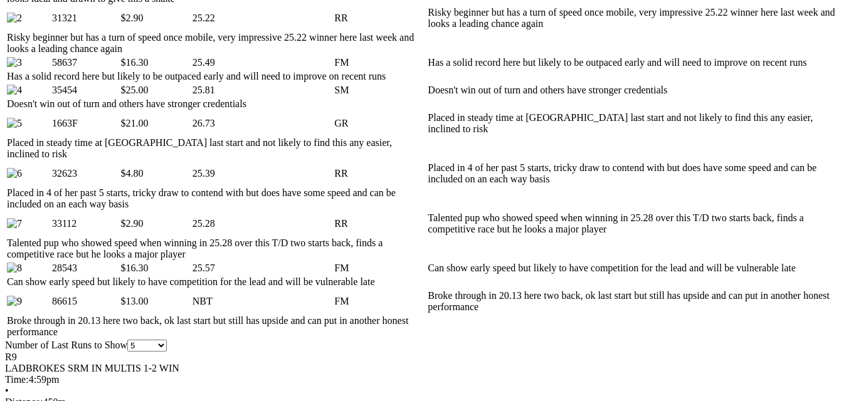
scroll to position [752, 0]
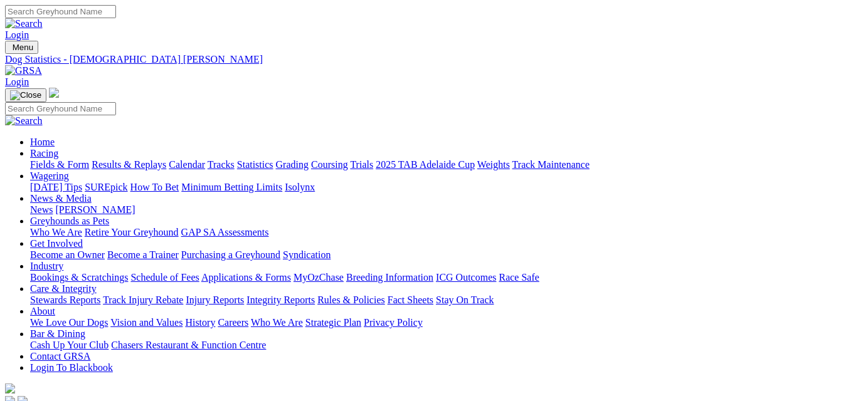
drag, startPoint x: 612, startPoint y: 238, endPoint x: 471, endPoint y: 238, distance: 141.0
copy tr "$13.64 $204.60 15"
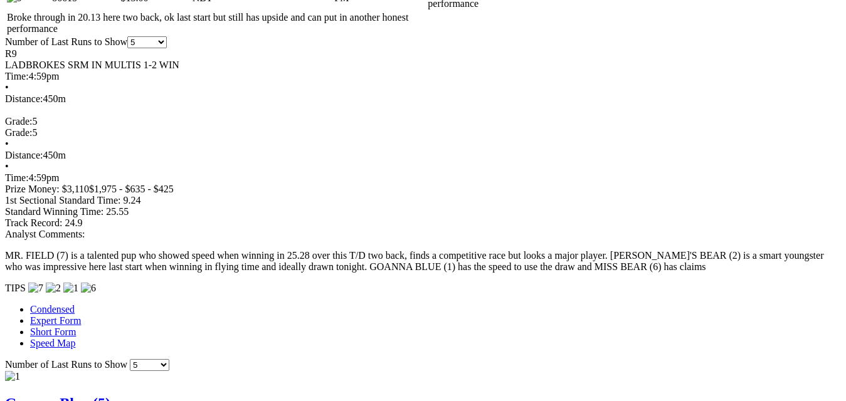
scroll to position [1059, 0]
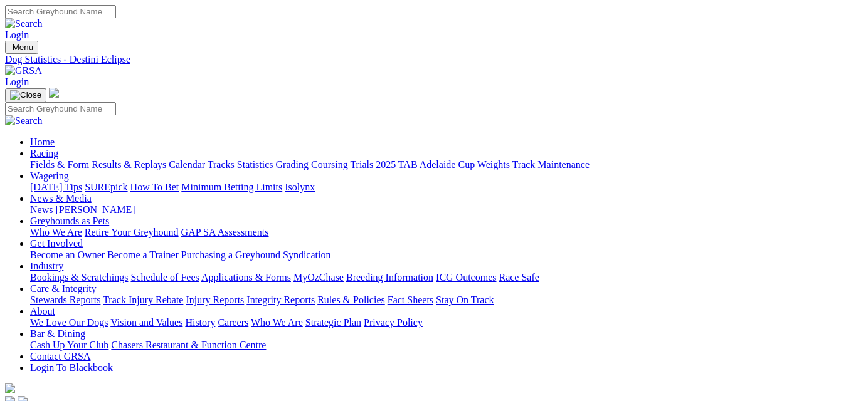
drag, startPoint x: 613, startPoint y: 236, endPoint x: 466, endPoint y: 239, distance: 147.3
copy tr "$51.74 $2,173.20 42"
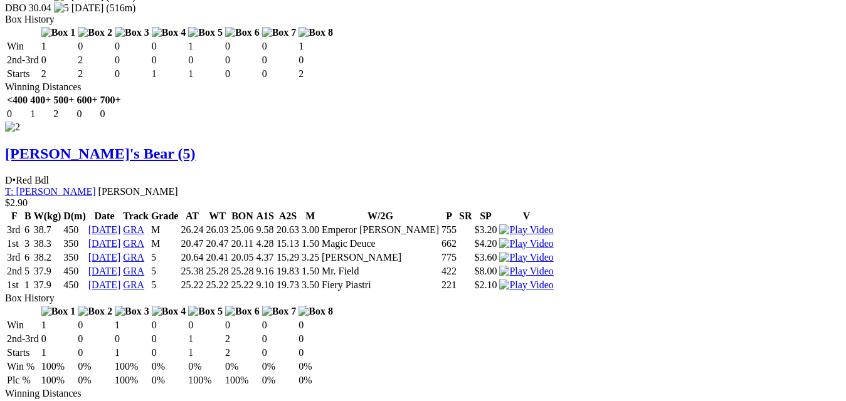
scroll to position [1938, 0]
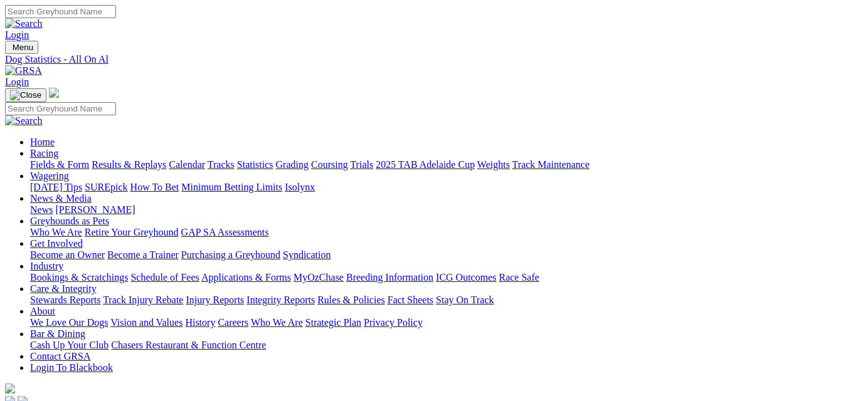
drag, startPoint x: 606, startPoint y: 239, endPoint x: 456, endPoint y: 250, distance: 150.2
copy tr "$5.02 $35.15 7"
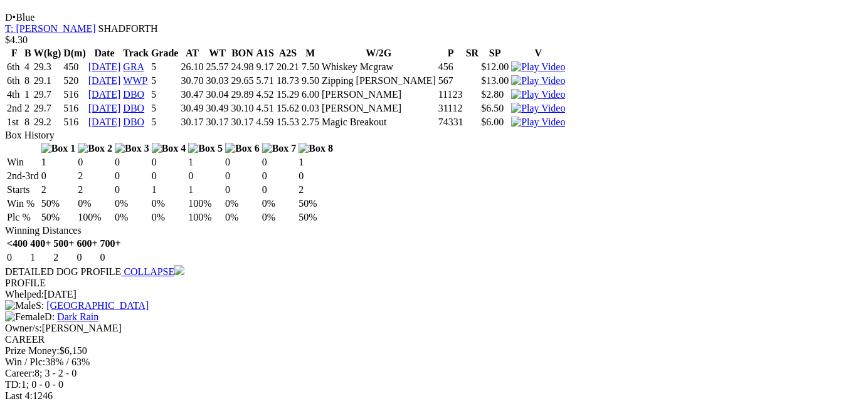
scroll to position [1488, 0]
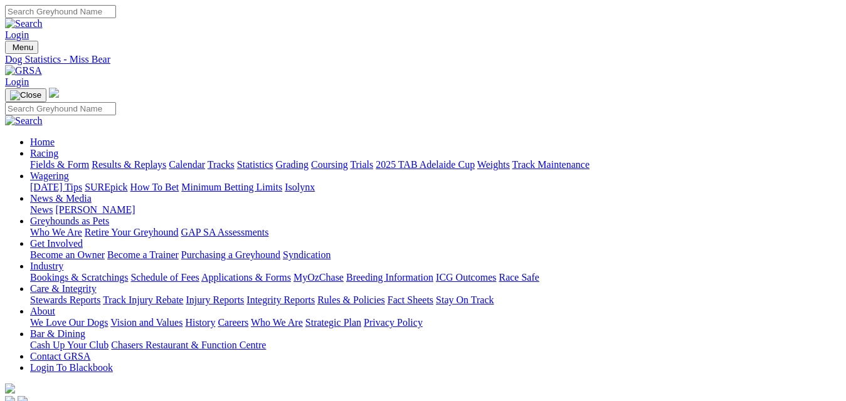
drag, startPoint x: 607, startPoint y: 239, endPoint x: 470, endPoint y: 238, distance: 137.9
copy tr "$3.07 $30.65 10"
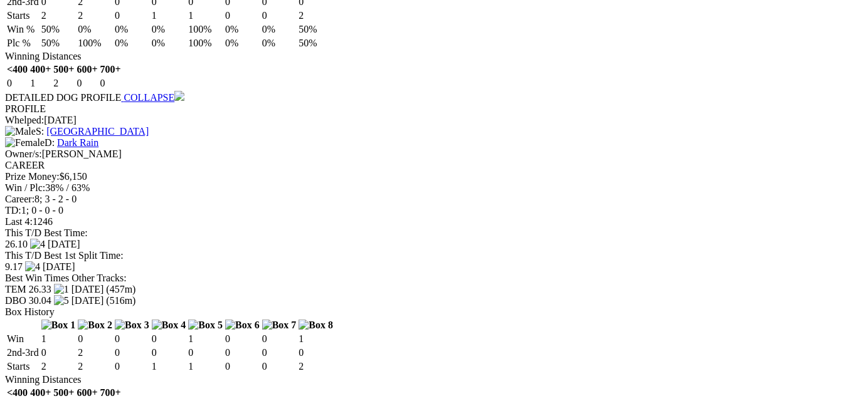
scroll to position [1655, 0]
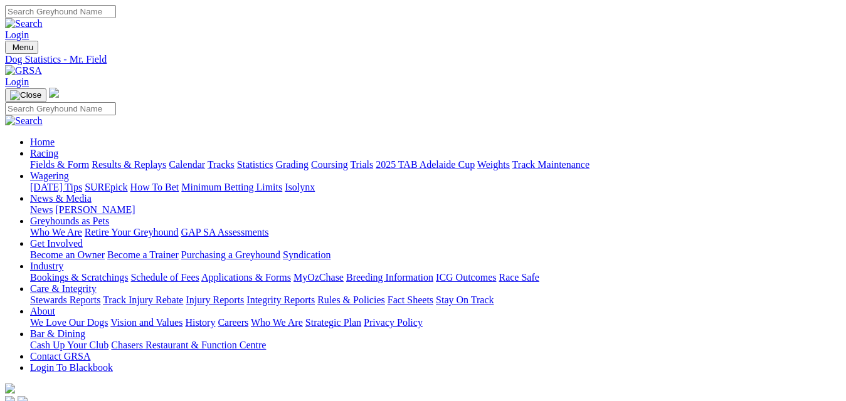
drag, startPoint x: 610, startPoint y: 236, endPoint x: 466, endPoint y: 239, distance: 143.6
copy tr "$2.92 $17.50 6"
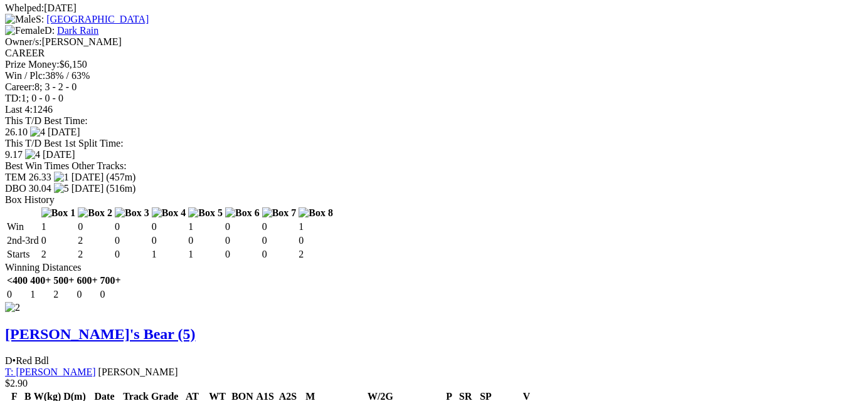
scroll to position [1755, 0]
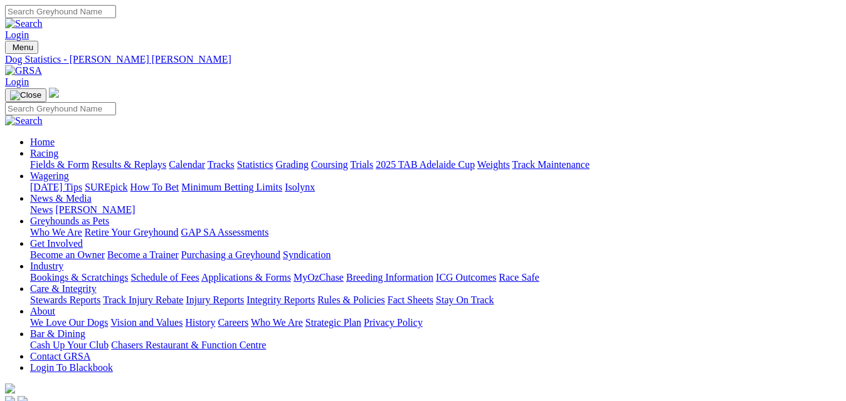
drag, startPoint x: 615, startPoint y: 240, endPoint x: 462, endPoint y: 246, distance: 153.1
copy tr "$4.92 $49.18 10"
